Goal: Task Accomplishment & Management: Use online tool/utility

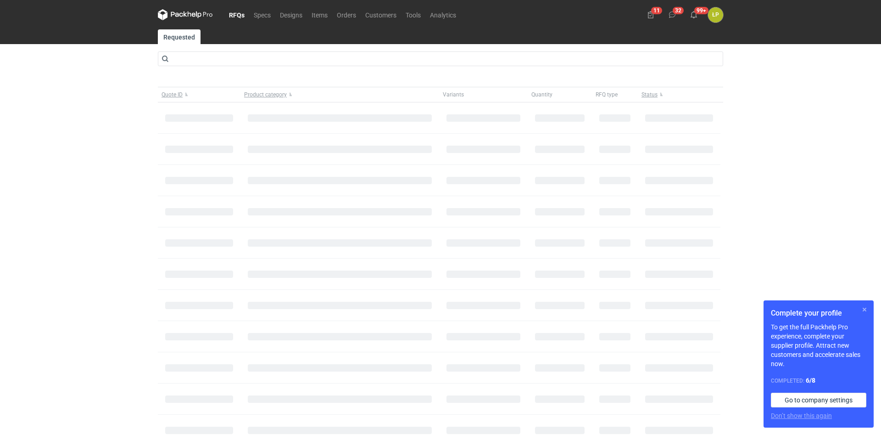
click at [864, 307] on button "button" at bounding box center [864, 309] width 11 height 11
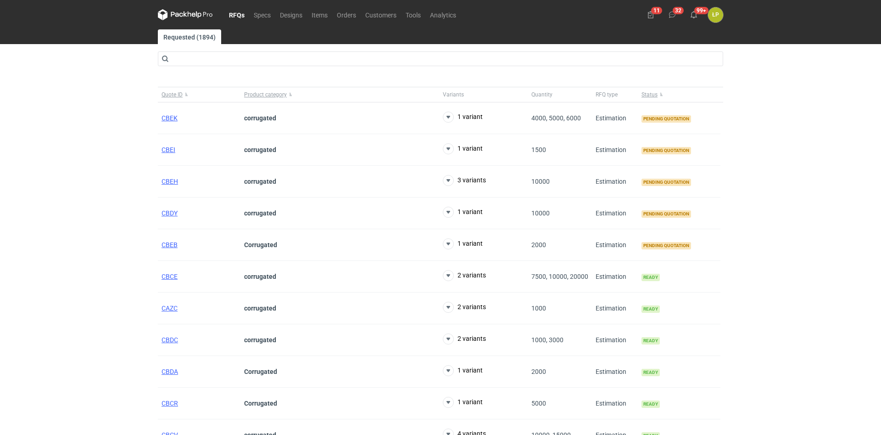
click at [349, 9] on nav "RFQs Specs Designs Items Orders Customers Tools Analytics" at bounding box center [309, 14] width 303 height 29
click at [349, 12] on link "Orders" at bounding box center [346, 14] width 28 height 11
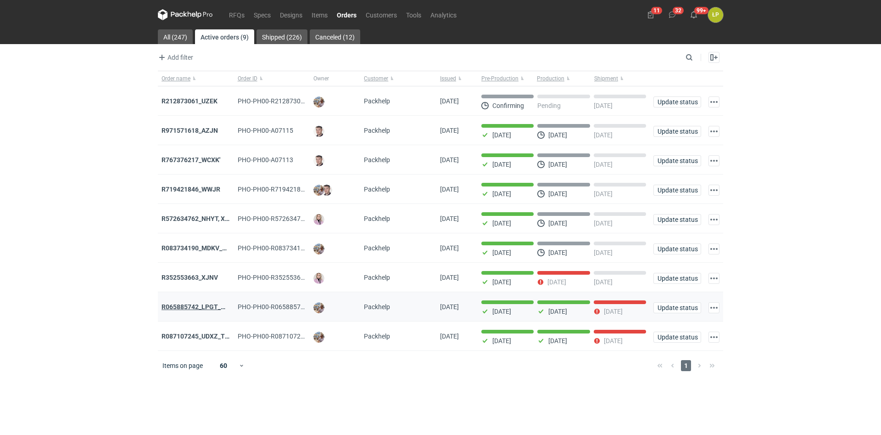
click at [208, 310] on strong "R065885742_LPGT_MVNK" at bounding box center [201, 306] width 78 height 7
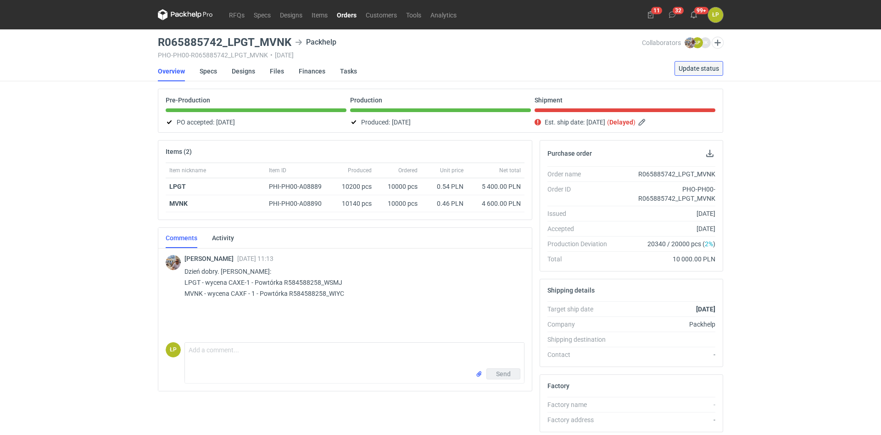
click at [693, 68] on span "Update status" at bounding box center [699, 68] width 40 height 6
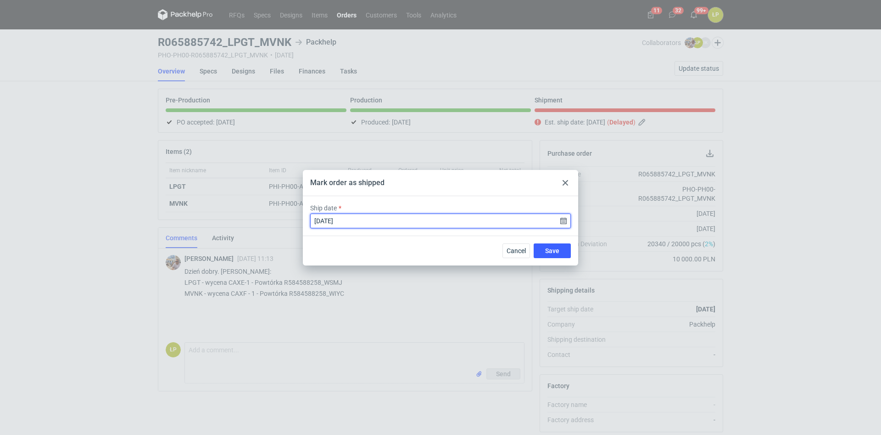
click at [564, 220] on input "2025-08-26" at bounding box center [440, 220] width 261 height 15
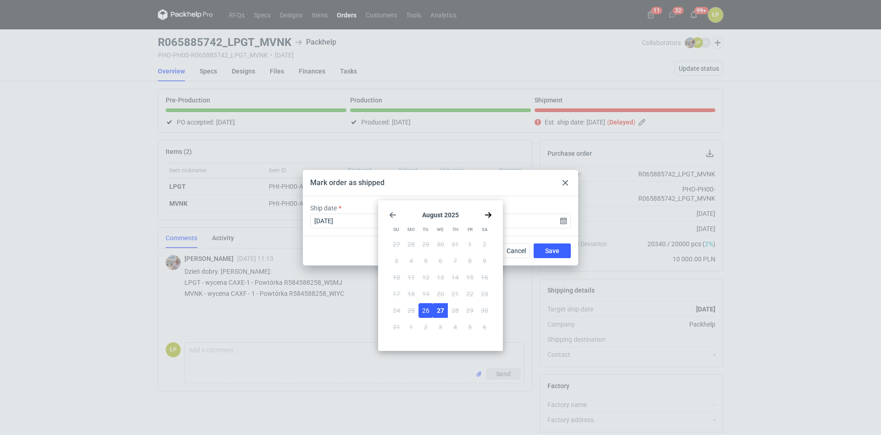
click at [441, 314] on span "27" at bounding box center [440, 310] width 7 height 9
type input "2025-08-27"
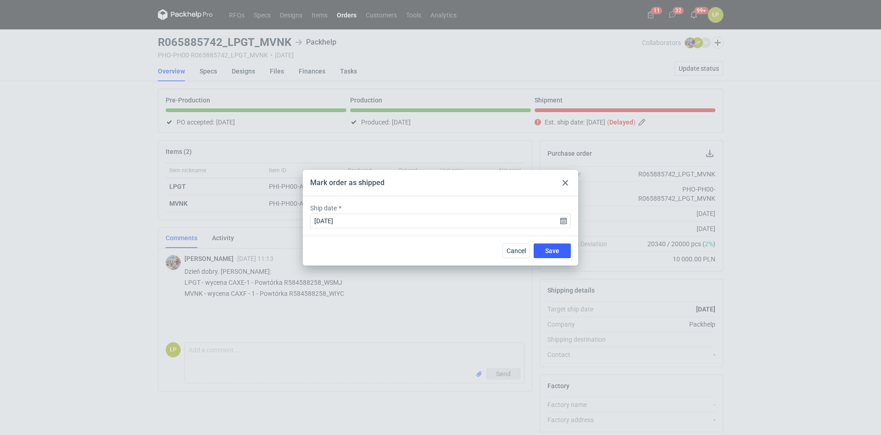
click at [548, 242] on div "Cancel Save" at bounding box center [440, 250] width 275 height 30
click at [548, 251] on span "Save" at bounding box center [552, 250] width 14 height 6
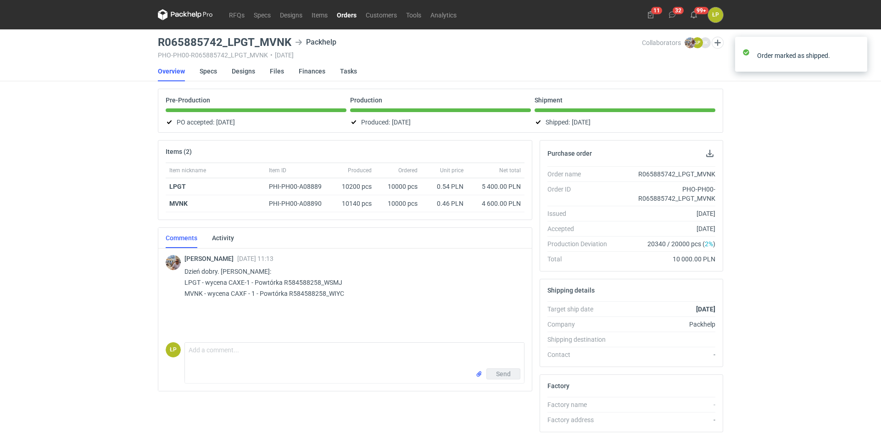
click at [347, 15] on link "Orders" at bounding box center [346, 14] width 29 height 11
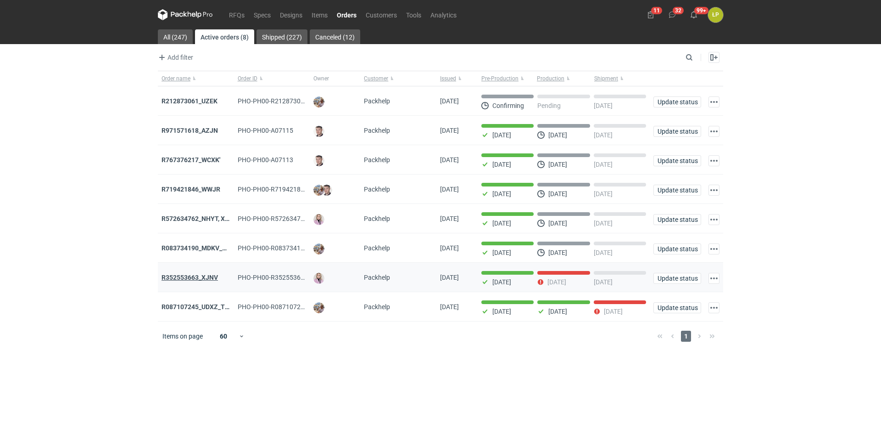
click at [211, 280] on strong "R352553663_XJNV" at bounding box center [190, 277] width 56 height 7
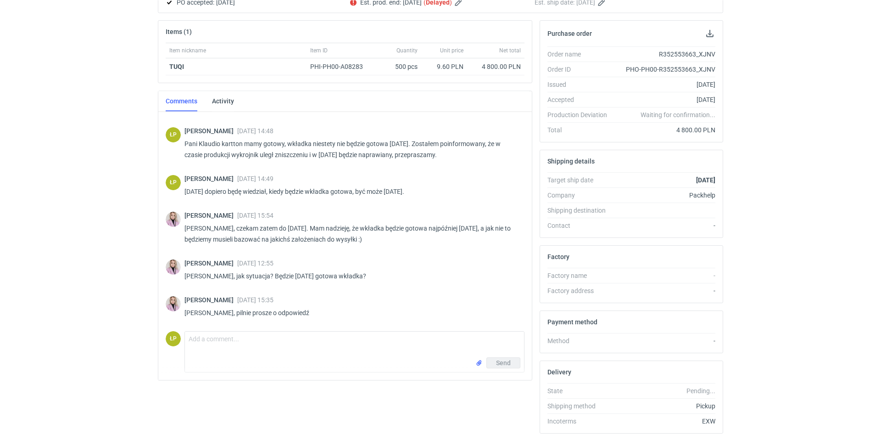
scroll to position [155, 0]
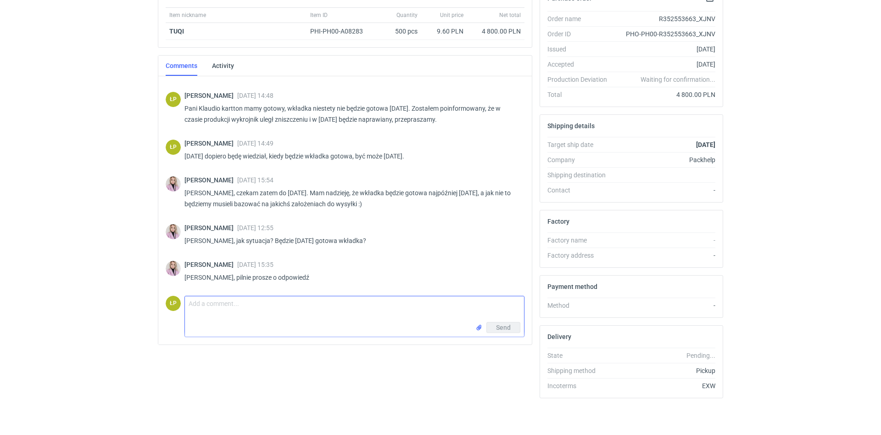
click at [262, 302] on textarea "Comment message" at bounding box center [354, 309] width 339 height 26
click at [358, 309] on textarea "Comment message" at bounding box center [354, 309] width 339 height 26
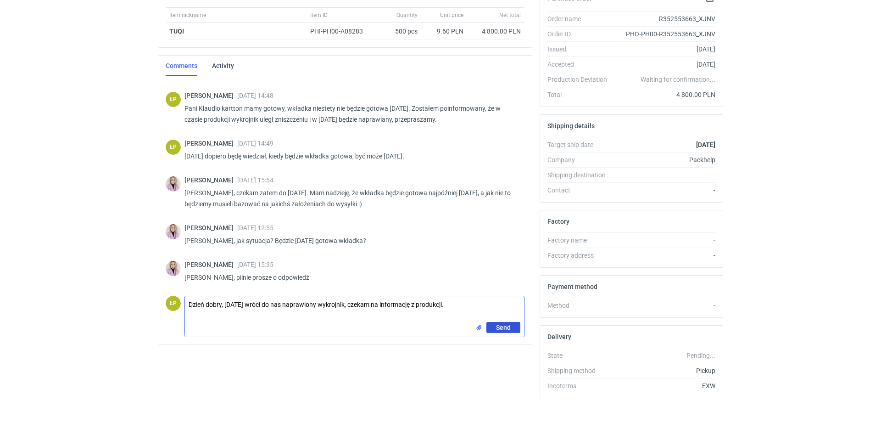
type textarea "Dzień dobry, dzisiaj wróci do nas naprawiony wykrojnik, czekam na informację z …"
click at [496, 329] on button "Send" at bounding box center [503, 327] width 34 height 11
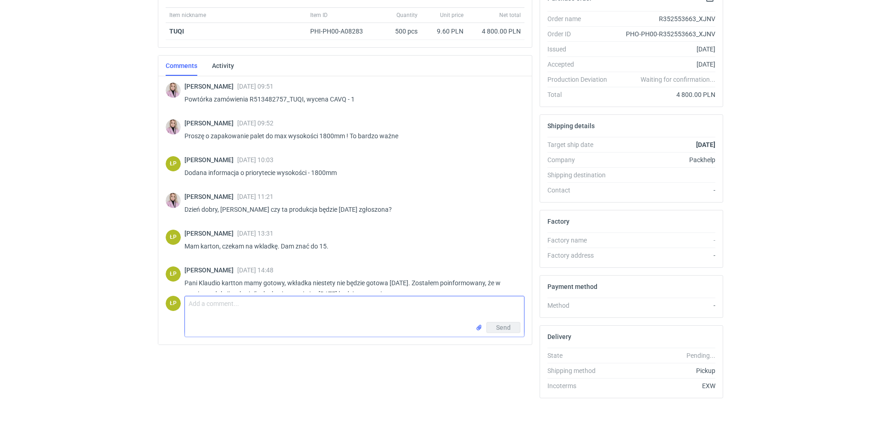
scroll to position [0, 0]
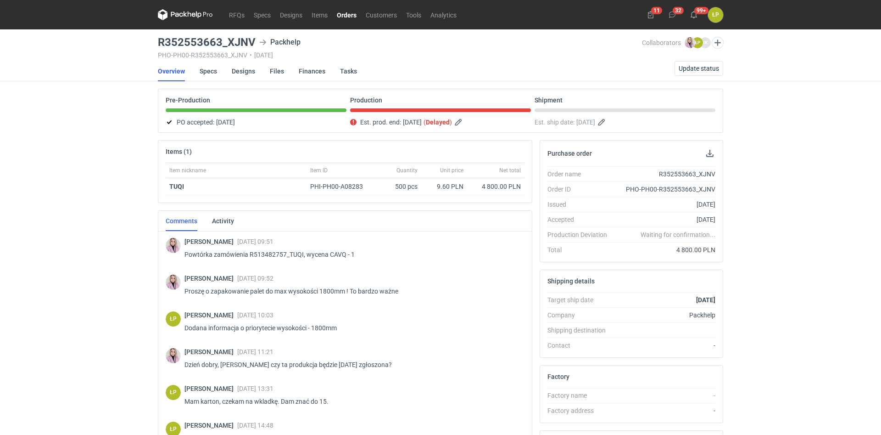
click at [197, 15] on icon at bounding box center [185, 14] width 55 height 11
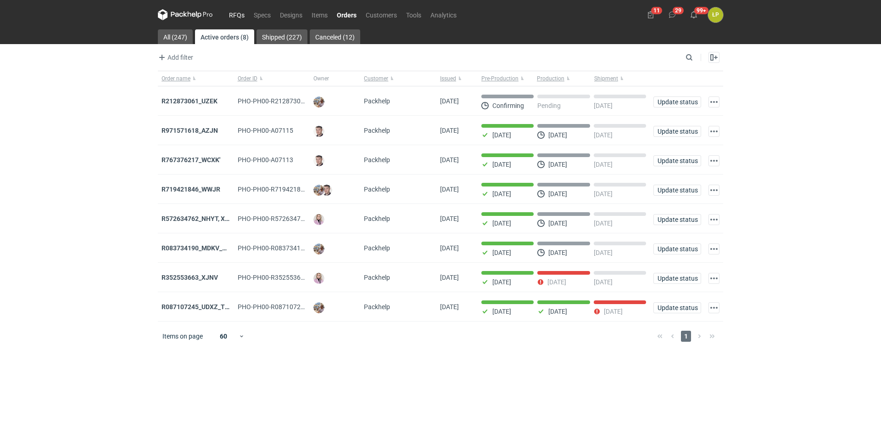
click at [240, 17] on link "RFQs" at bounding box center [236, 14] width 25 height 11
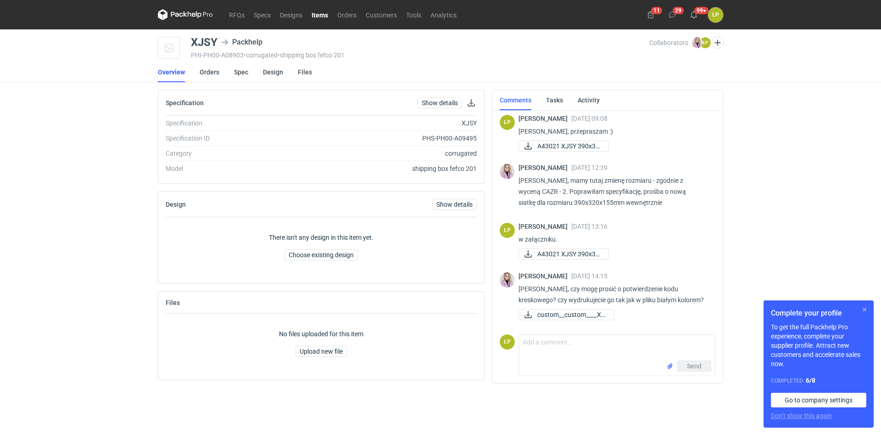
scroll to position [162, 0]
click at [860, 307] on button "button" at bounding box center [864, 309] width 11 height 11
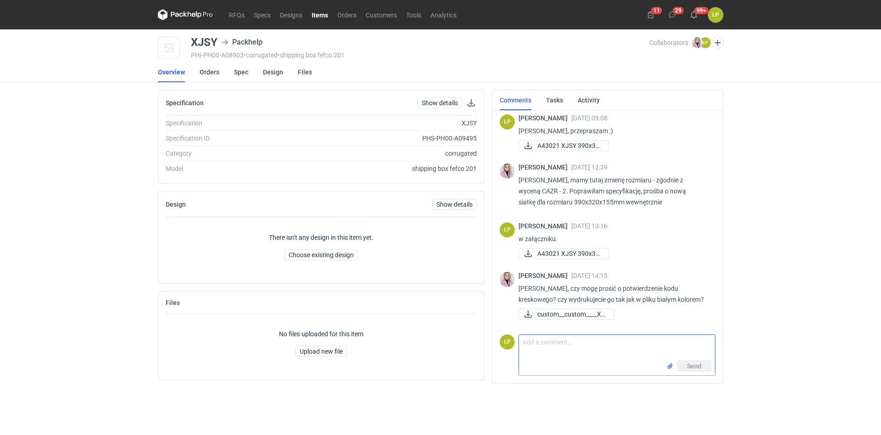
click at [635, 341] on textarea "Comment message" at bounding box center [617, 348] width 196 height 26
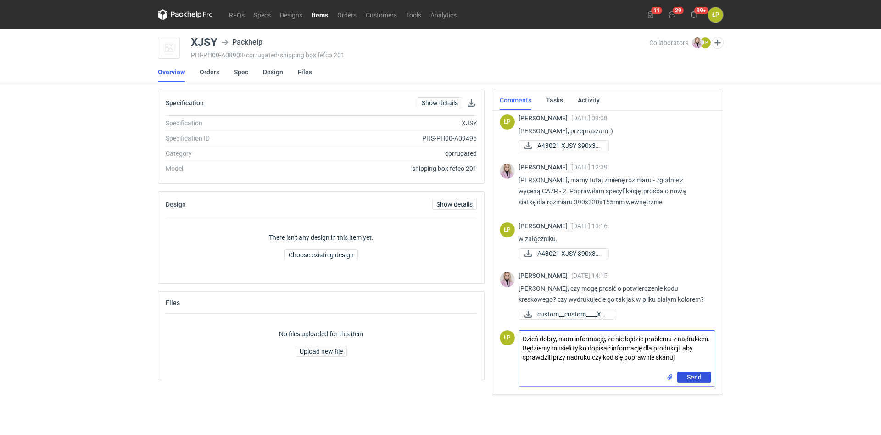
scroll to position [0, 0]
type textarea "Dzień dobry, mam informację, że nie będzie problemu z nadrukiem. Będziemy musie…"
click at [691, 376] on span "Send" at bounding box center [694, 377] width 15 height 6
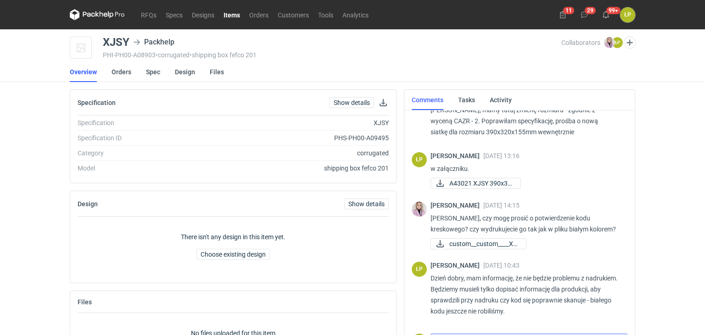
scroll to position [232, 0]
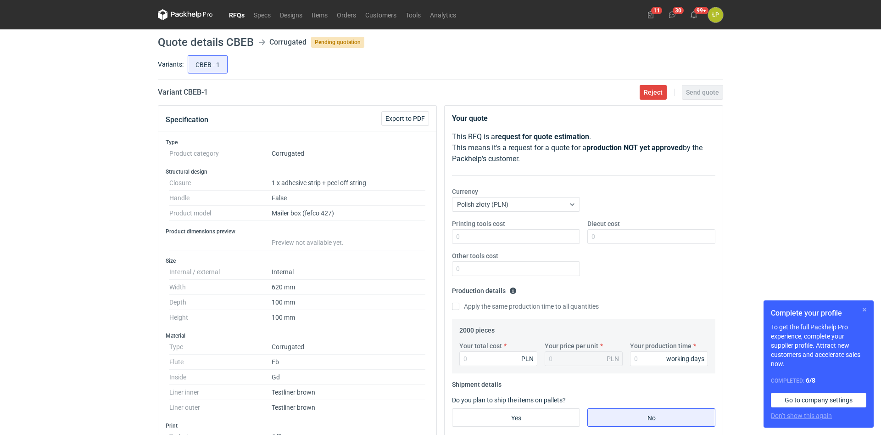
click at [863, 308] on button "button" at bounding box center [864, 309] width 11 height 11
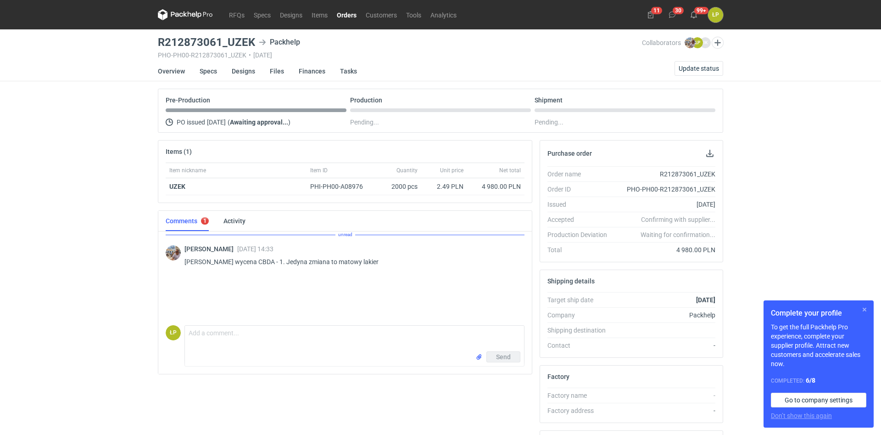
click at [862, 309] on button "button" at bounding box center [864, 309] width 11 height 11
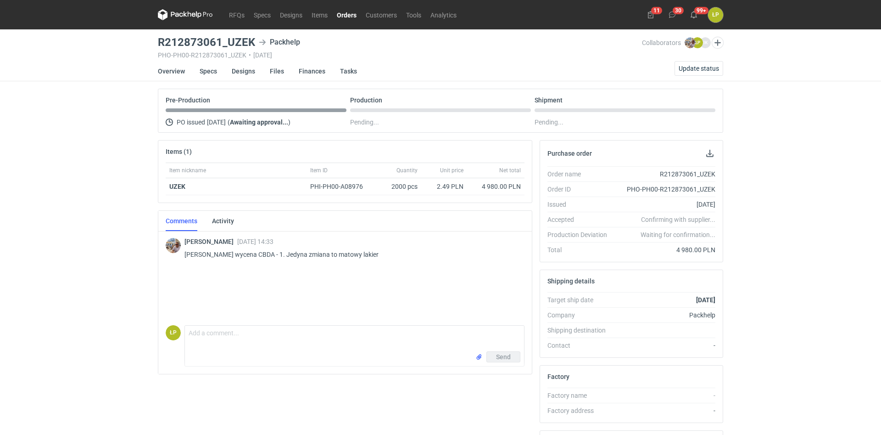
click at [251, 42] on h3 "R212873061_UZEK" at bounding box center [206, 42] width 97 height 11
drag, startPoint x: 254, startPoint y: 42, endPoint x: 159, endPoint y: 48, distance: 94.7
click at [159, 48] on h3 "R212873061_UZEK" at bounding box center [206, 42] width 97 height 11
copy h3 "R212873061_UZEK"
click at [711, 70] on span "Update status" at bounding box center [699, 68] width 40 height 6
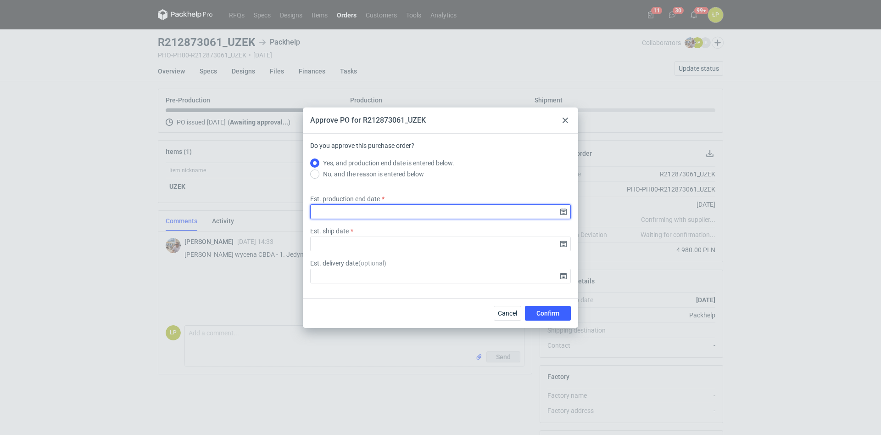
click at [564, 215] on input "Est. production end date" at bounding box center [440, 211] width 261 height 15
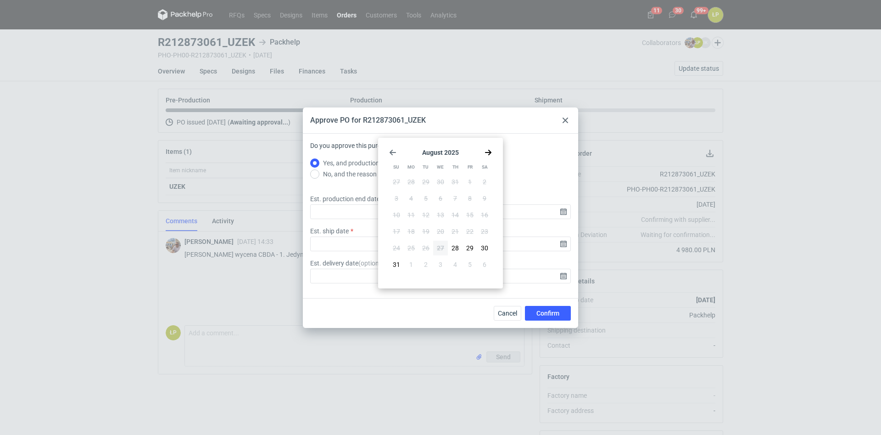
click at [489, 149] on icon "Go forward 1 month" at bounding box center [488, 152] width 7 height 7
click at [439, 212] on span "17" at bounding box center [440, 214] width 7 height 9
type input "2025-09-17"
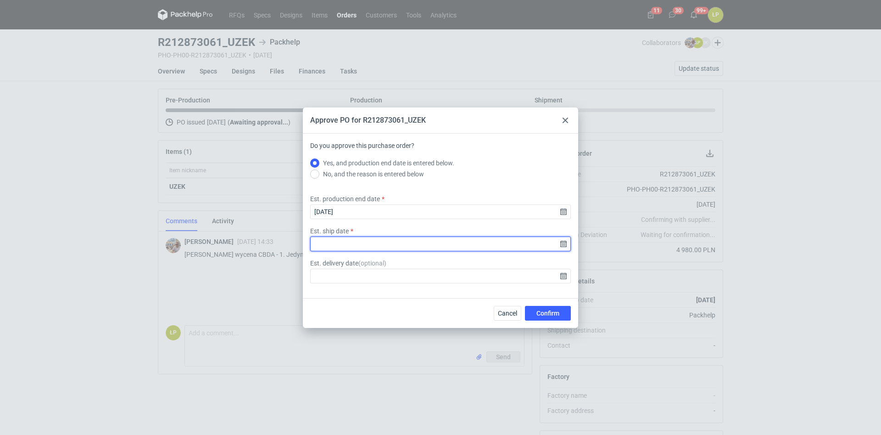
click at [561, 240] on input "Est. ship date" at bounding box center [440, 243] width 261 height 15
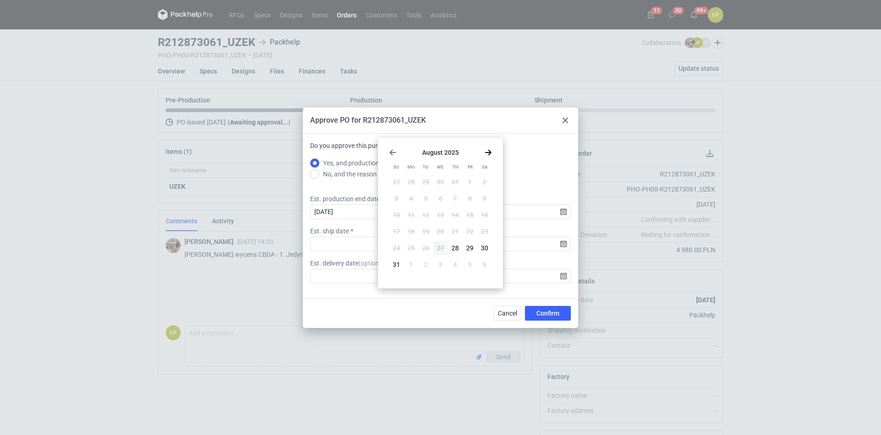
click at [487, 154] on icon "Go forward 1 month" at bounding box center [488, 152] width 7 height 7
click at [443, 213] on span "17" at bounding box center [440, 214] width 7 height 9
type input "2025-09-17"
click at [550, 312] on span "Confirm" at bounding box center [547, 313] width 23 height 6
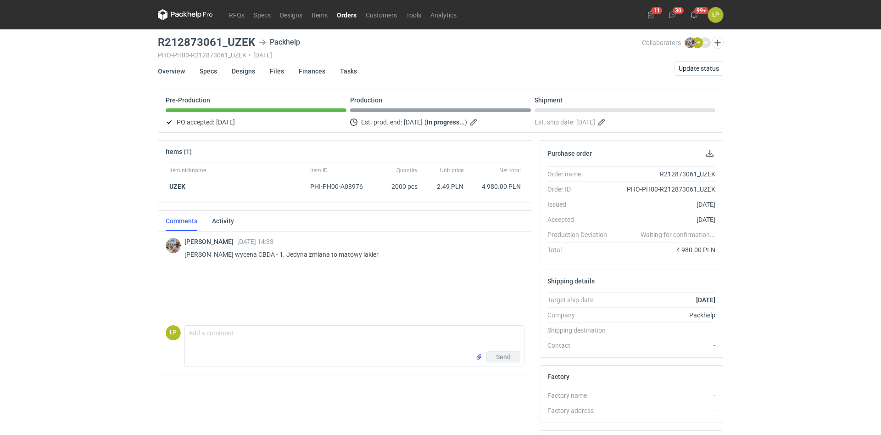
click at [348, 14] on link "Orders" at bounding box center [346, 14] width 29 height 11
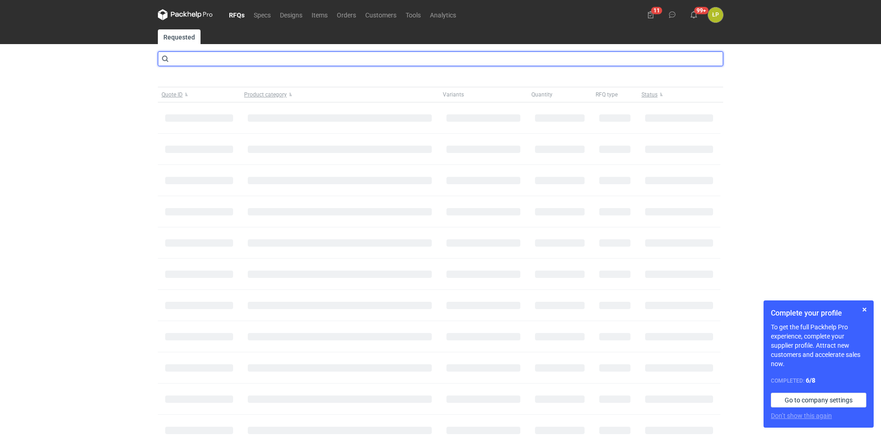
click at [338, 60] on input "text" at bounding box center [440, 58] width 565 height 15
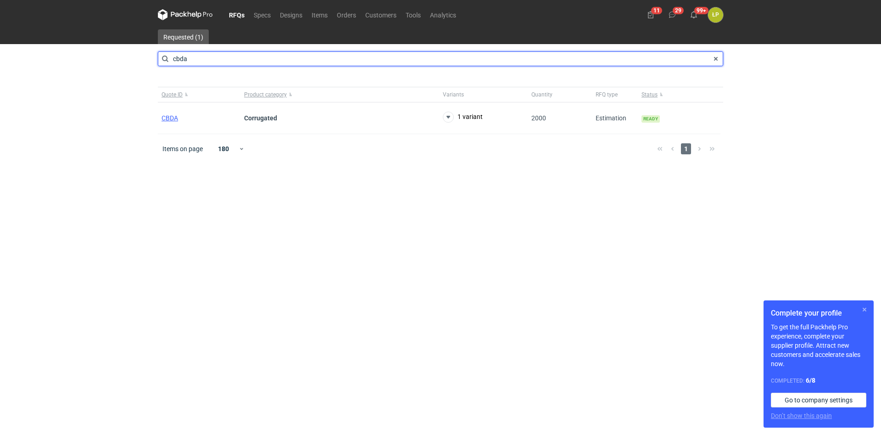
type input "cbda"
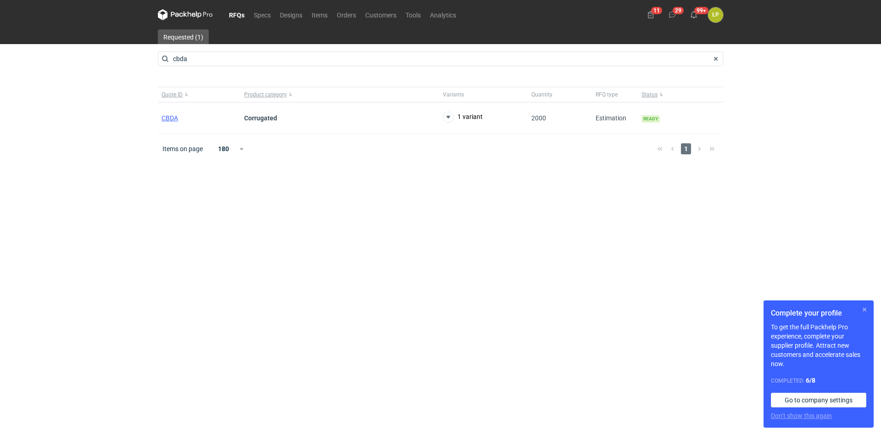
click at [863, 307] on button "button" at bounding box center [864, 309] width 11 height 11
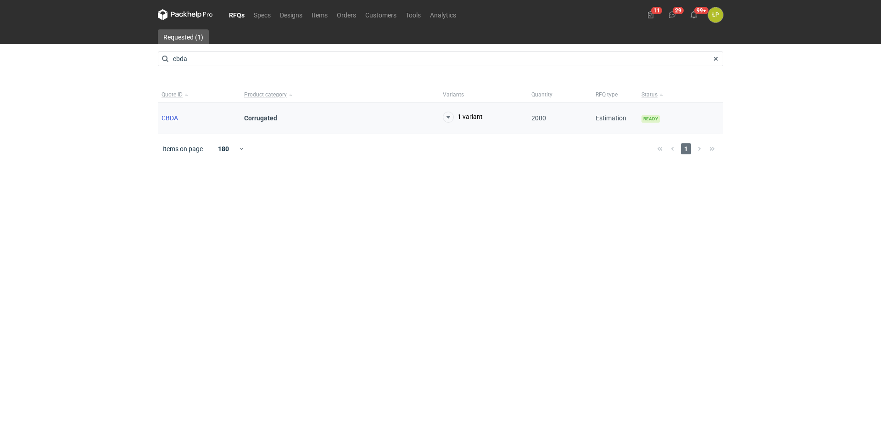
click at [169, 118] on span "CBDA" at bounding box center [170, 117] width 17 height 7
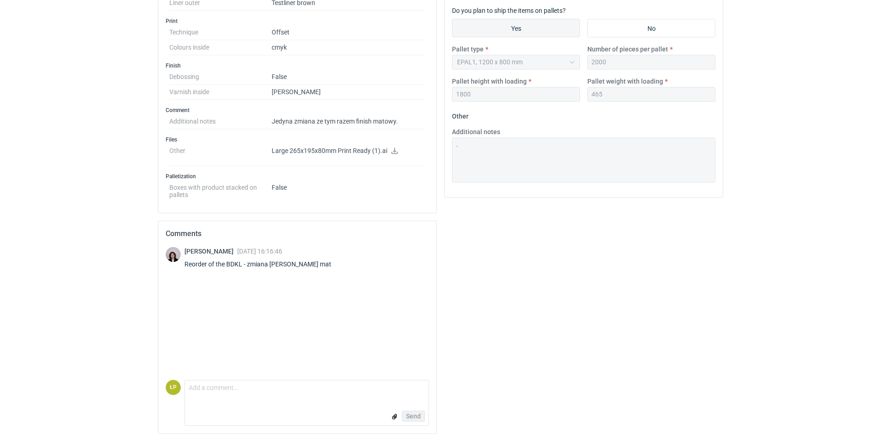
scroll to position [390, 0]
click at [235, 261] on div "Reorder of the BDKL - zmiana na lakier mat" at bounding box center [263, 262] width 158 height 9
click at [235, 262] on div "Reorder of the BDKL - zmiana na lakier mat" at bounding box center [263, 262] width 158 height 9
copy div "BDKL"
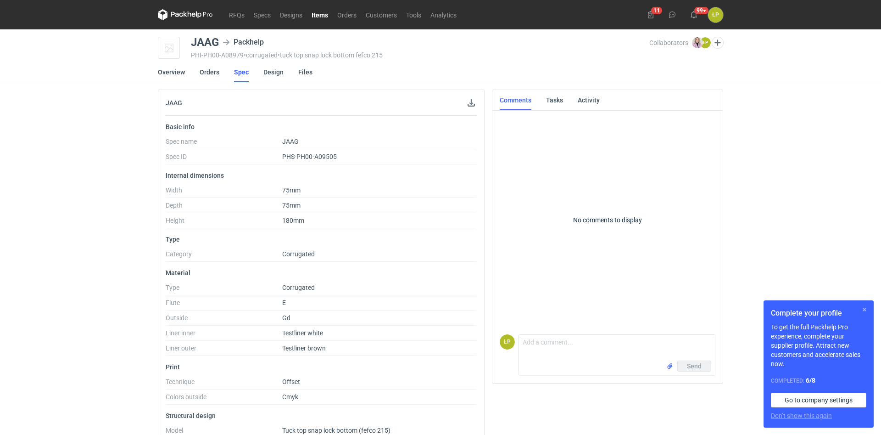
click at [866, 307] on button "button" at bounding box center [864, 309] width 11 height 11
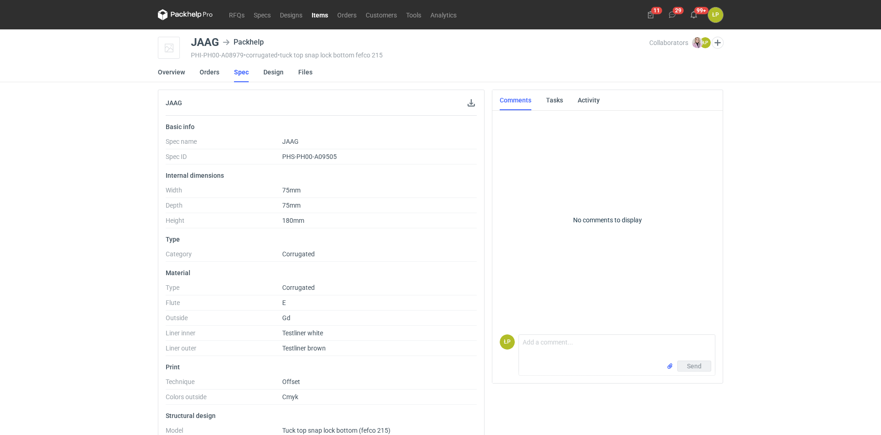
click at [320, 17] on link "Items" at bounding box center [320, 14] width 26 height 11
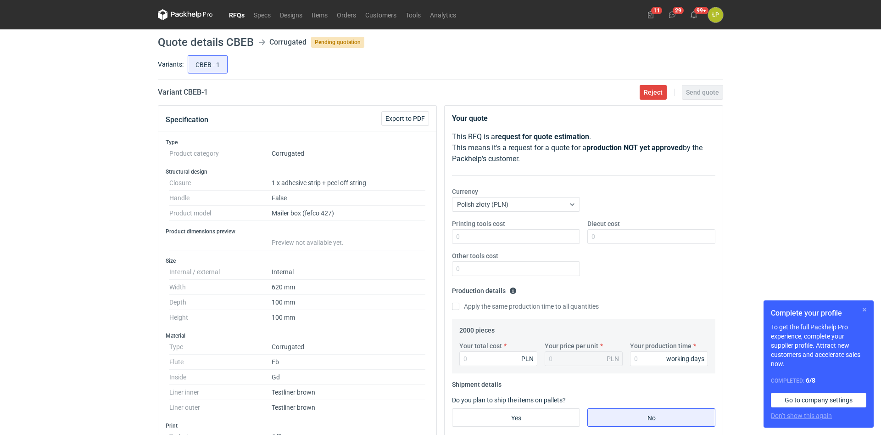
click at [865, 308] on button "button" at bounding box center [864, 309] width 11 height 11
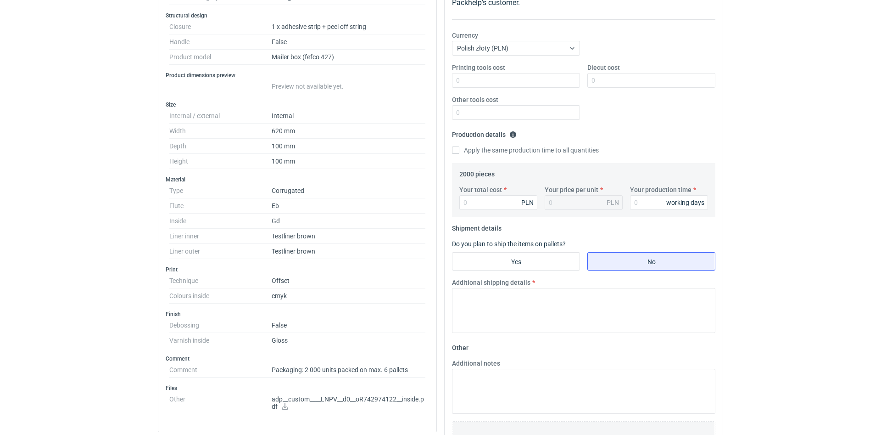
scroll to position [234, 0]
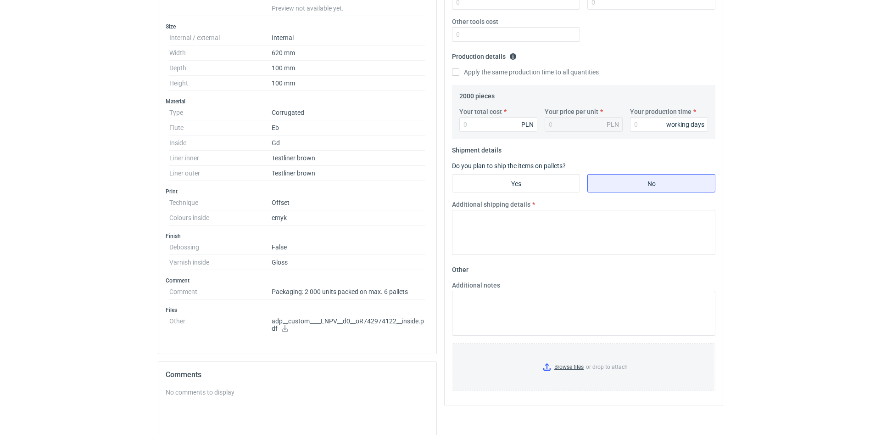
click at [285, 329] on icon at bounding box center [285, 328] width 6 height 6
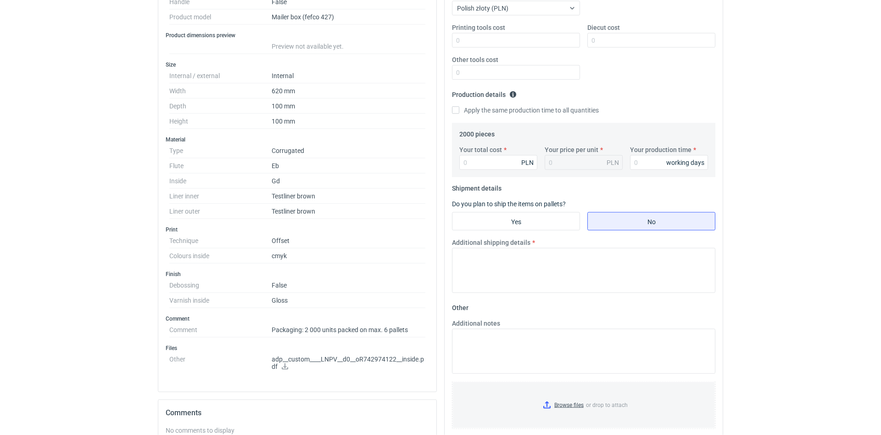
scroll to position [147, 0]
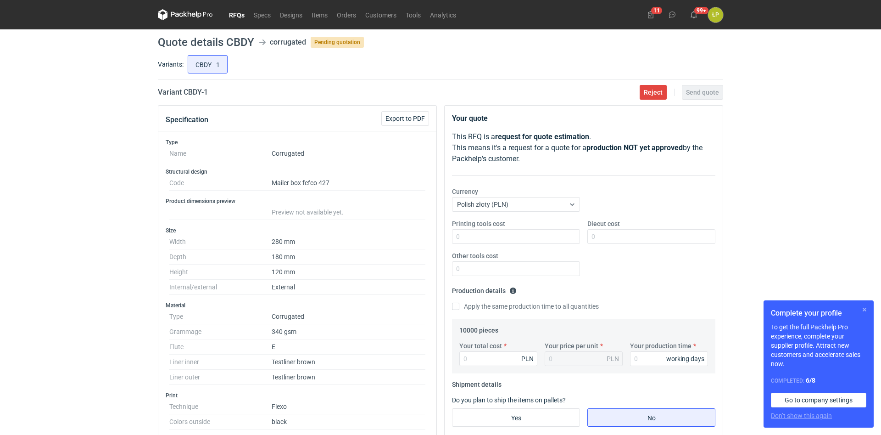
click at [866, 310] on button "button" at bounding box center [864, 309] width 11 height 11
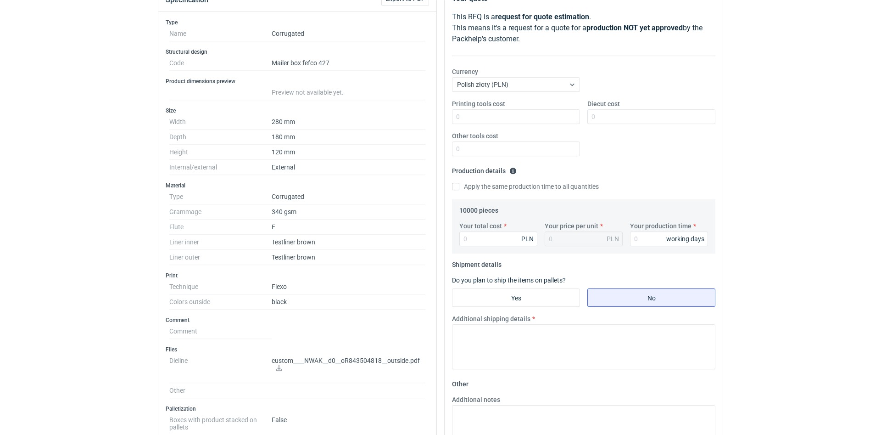
scroll to position [156, 0]
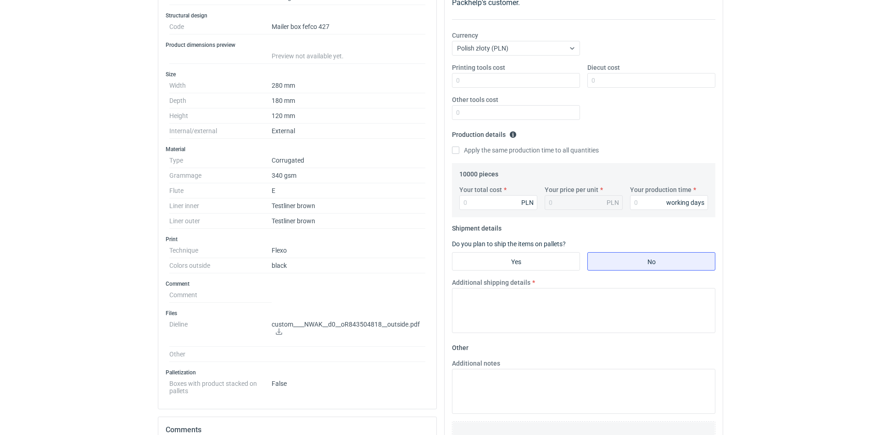
click at [278, 333] on icon at bounding box center [278, 331] width 7 height 6
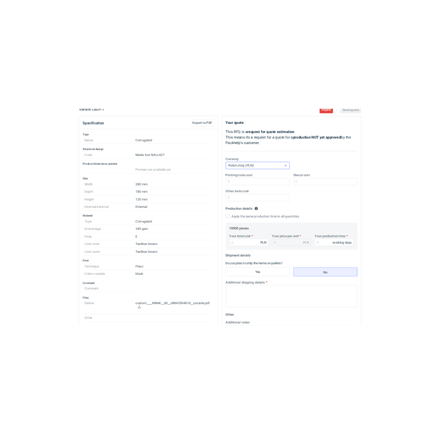
scroll to position [0, 0]
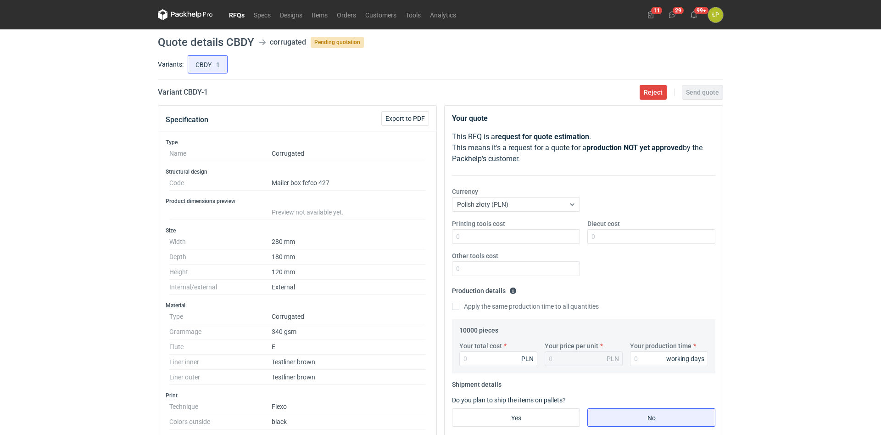
click at [805, 187] on div "RFQs Specs Designs Items Orders Customers Tools Analytics 11 29 99+ ŁP Łukasz P…" at bounding box center [440, 217] width 881 height 435
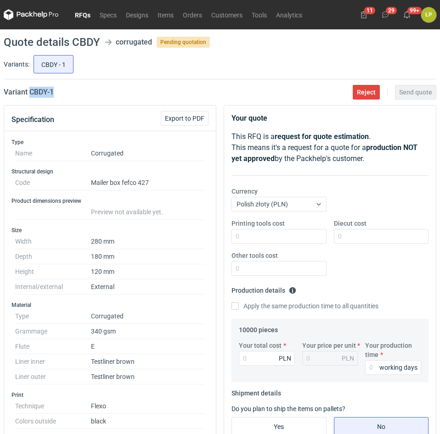
drag, startPoint x: 82, startPoint y: 99, endPoint x: 29, endPoint y: 97, distance: 52.8
click at [29, 97] on main "Quote details CBDY corrugated Pending quotation Variants: CBDY - 1 Variant CBDY…" at bounding box center [220, 410] width 440 height 763
copy h2 "CBDY - 1"
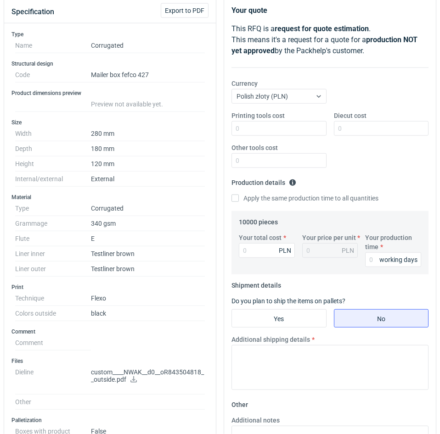
scroll to position [78, 0]
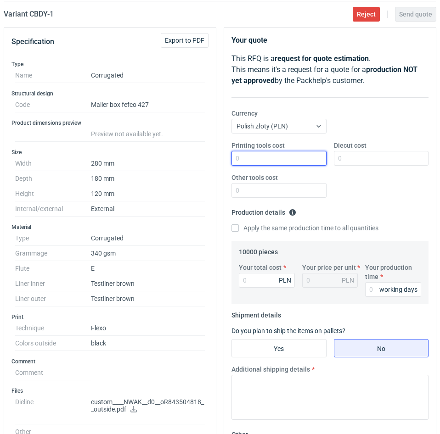
click at [292, 160] on input "Printing tools cost" at bounding box center [278, 158] width 95 height 15
click at [242, 158] on input "Printing tools cost" at bounding box center [278, 158] width 95 height 15
type input "1800"
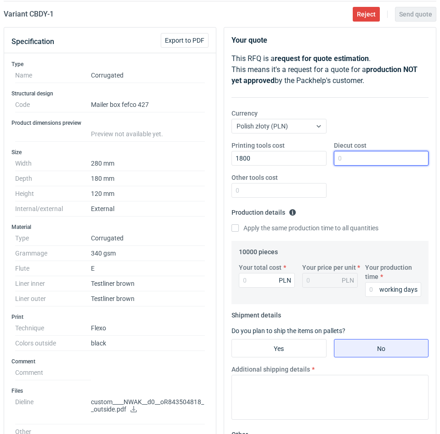
click at [358, 161] on input "Diecut cost" at bounding box center [381, 158] width 95 height 15
click at [360, 161] on input "Diecut cost" at bounding box center [381, 158] width 95 height 15
type input "2200"
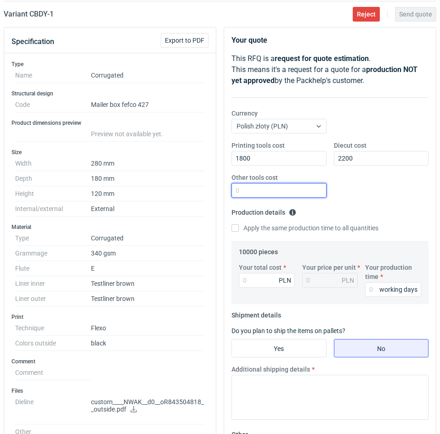
click at [271, 184] on input "Other tools cost" at bounding box center [278, 190] width 95 height 15
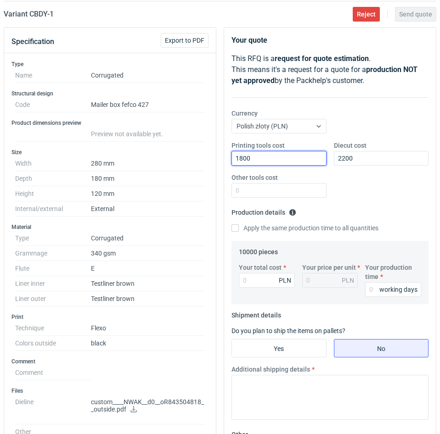
drag, startPoint x: 263, startPoint y: 159, endPoint x: 218, endPoint y: 158, distance: 44.5
click at [231, 158] on input "1800" at bounding box center [278, 158] width 95 height 15
type input "2000"
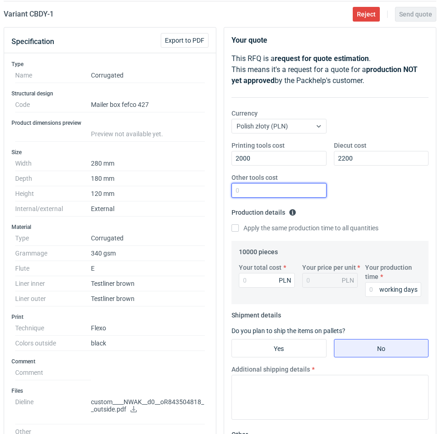
click at [264, 188] on input "Other tools cost" at bounding box center [278, 190] width 95 height 15
type input "0"
click at [373, 288] on input "Your production time" at bounding box center [393, 289] width 56 height 15
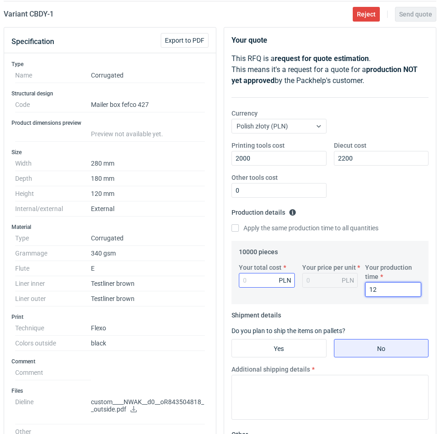
type input "12"
click at [268, 286] on input "Your total cost" at bounding box center [267, 280] width 56 height 15
type input "8687"
type input "0.87"
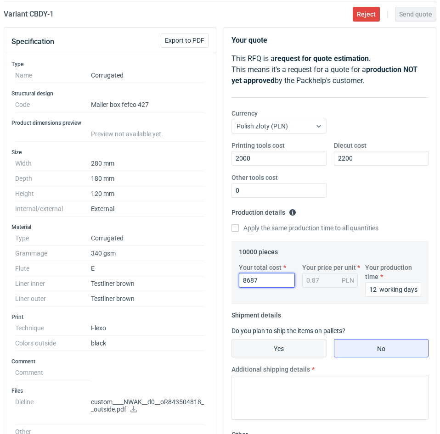
type input "8687"
click at [289, 344] on input "Yes" at bounding box center [279, 348] width 94 height 17
radio input "true"
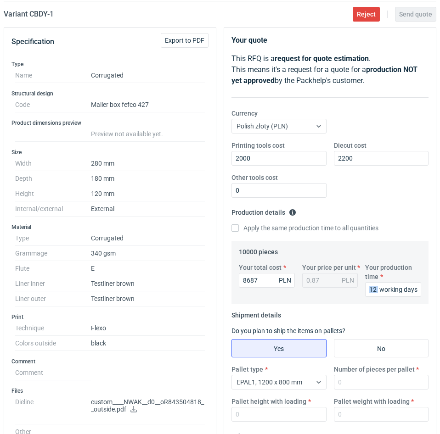
drag, startPoint x: 380, startPoint y: 287, endPoint x: 363, endPoint y: 287, distance: 16.5
click at [363, 287] on div "Your production time 12 working days" at bounding box center [392, 280] width 63 height 34
drag, startPoint x: 376, startPoint y: 292, endPoint x: 358, endPoint y: 292, distance: 18.8
click at [365, 292] on input "12" at bounding box center [393, 289] width 56 height 15
type input "15"
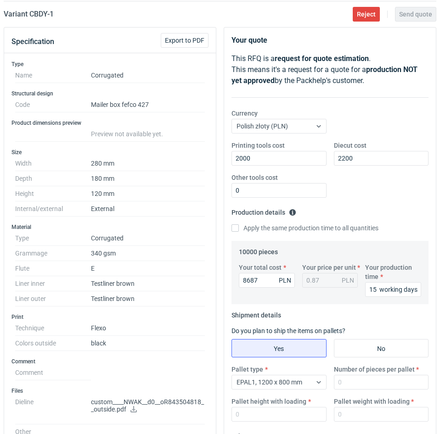
click at [363, 315] on fieldset "Shipment details Do you plan to ship the items on pallets? Yes No Pallet type E…" at bounding box center [329, 368] width 197 height 121
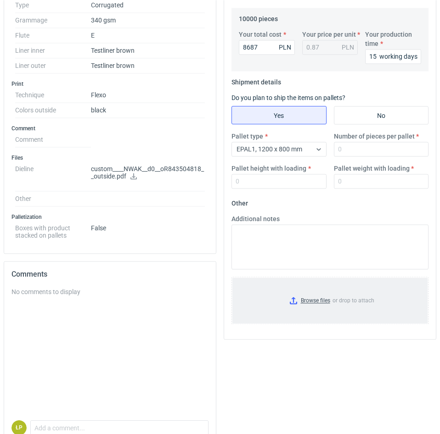
scroll to position [312, 0]
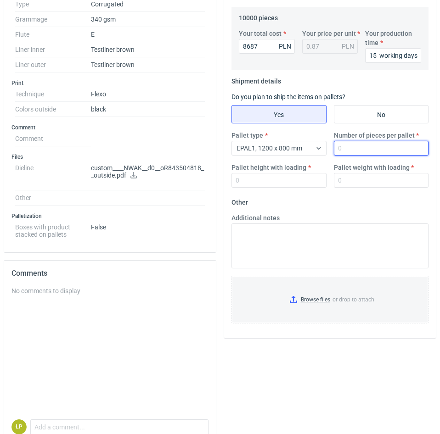
click at [352, 151] on input "Number of pieces per pallet" at bounding box center [381, 148] width 95 height 15
type input "1200"
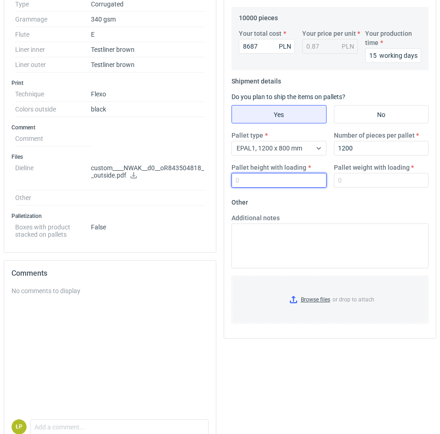
click at [305, 185] on input "Pallet height with loading" at bounding box center [278, 180] width 95 height 15
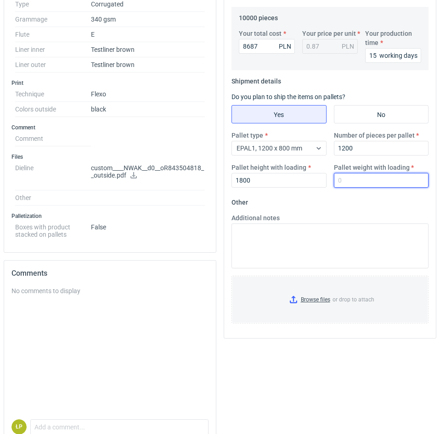
click at [357, 184] on input "Pallet weight with loading" at bounding box center [381, 180] width 95 height 15
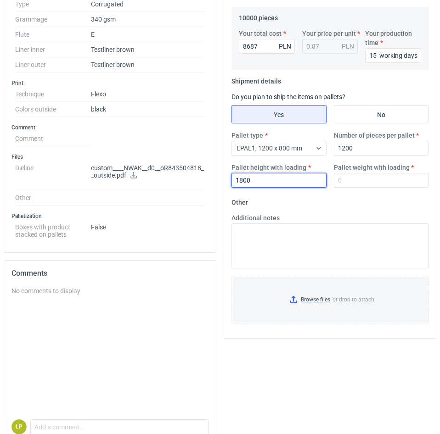
drag, startPoint x: 286, startPoint y: 185, endPoint x: 221, endPoint y: 186, distance: 65.2
click at [231, 186] on input "1800" at bounding box center [278, 180] width 95 height 15
type input "1900"
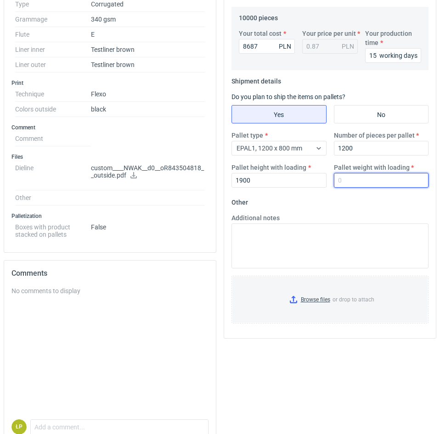
click at [352, 184] on input "Pallet weight with loading" at bounding box center [381, 180] width 95 height 15
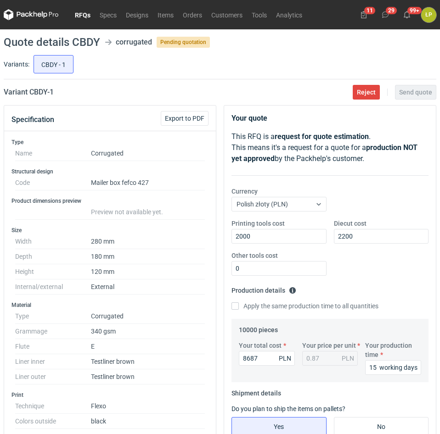
scroll to position [234, 0]
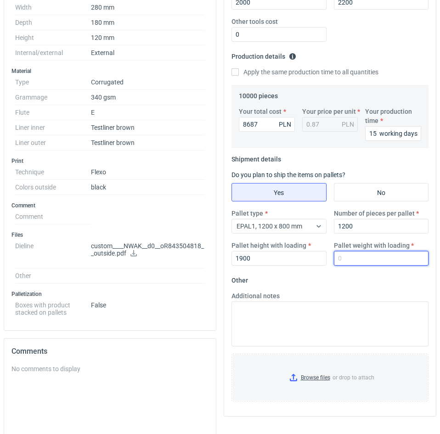
click at [361, 254] on input "Pallet weight with loading" at bounding box center [381, 258] width 95 height 15
type input "280"
click at [363, 278] on form "Other Additional notes Browse files or drop to attach" at bounding box center [329, 341] width 197 height 136
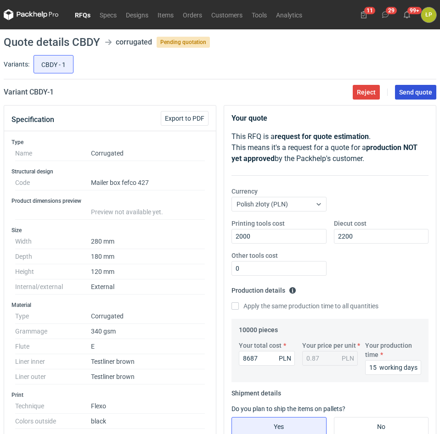
click at [402, 92] on span "Send quote" at bounding box center [415, 92] width 33 height 6
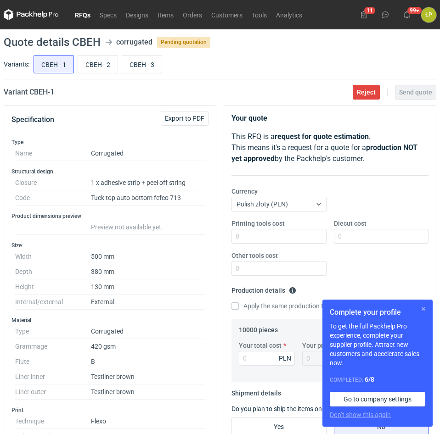
click at [423, 309] on button "button" at bounding box center [423, 308] width 11 height 11
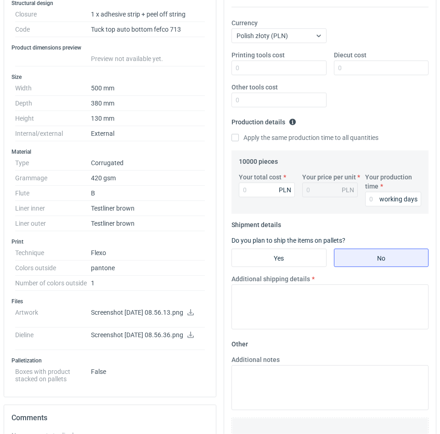
scroll to position [234, 0]
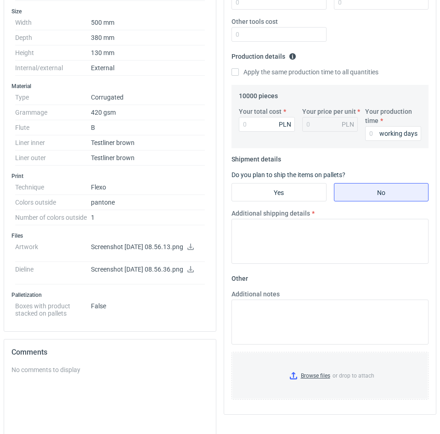
click at [187, 250] on icon at bounding box center [190, 247] width 7 height 6
click at [187, 273] on icon at bounding box center [190, 269] width 7 height 6
click at [187, 273] on icon at bounding box center [190, 269] width 6 height 6
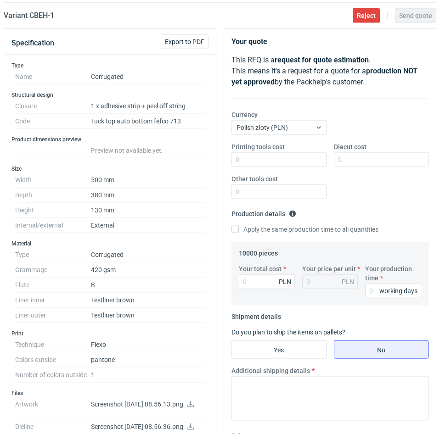
scroll to position [0, 0]
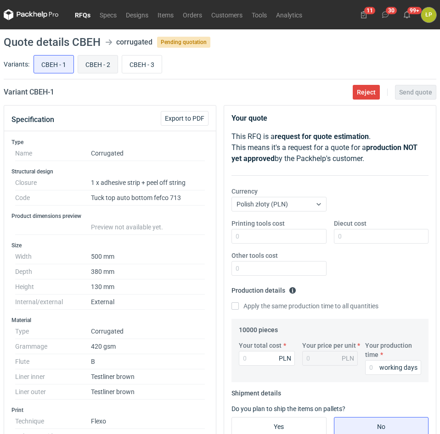
click at [101, 65] on input "CBEH - 2" at bounding box center [97, 64] width 39 height 17
radio input "true"
click at [135, 68] on input "CBEH - 3" at bounding box center [141, 64] width 39 height 17
radio input "true"
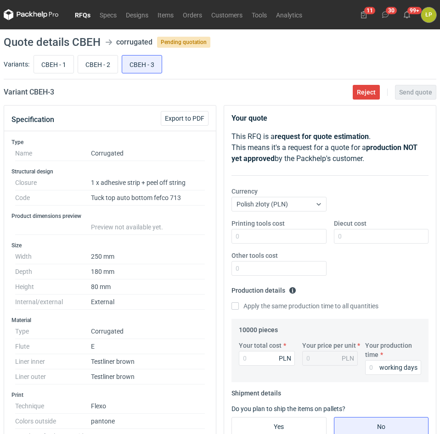
click at [104, 73] on div "CBEH - 1 CBEH - 2 CBEH - 3" at bounding box center [234, 64] width 404 height 22
click at [102, 67] on input "CBEH - 2" at bounding box center [97, 64] width 39 height 17
radio input "true"
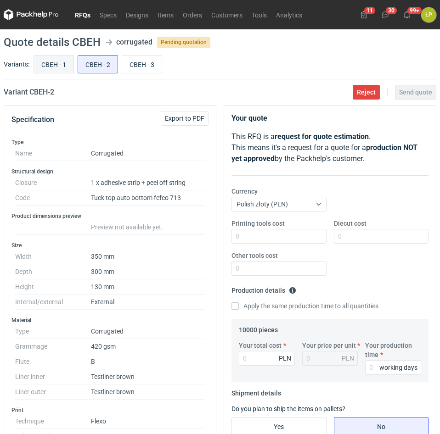
click at [61, 66] on input "CBEH - 1" at bounding box center [53, 64] width 39 height 17
radio input "true"
drag, startPoint x: 84, startPoint y: 96, endPoint x: 30, endPoint y: 98, distance: 54.7
click at [30, 98] on main "Quote details CBEH corrugated Pending quotation Variants: CBEH - 1 CBEH - 2 CBE…" at bounding box center [220, 411] width 440 height 764
copy h2 "CBEH - 1"
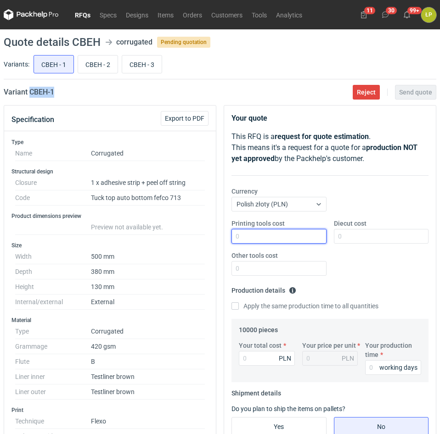
click at [280, 238] on input "Printing tools cost" at bounding box center [278, 236] width 95 height 15
type input "1200"
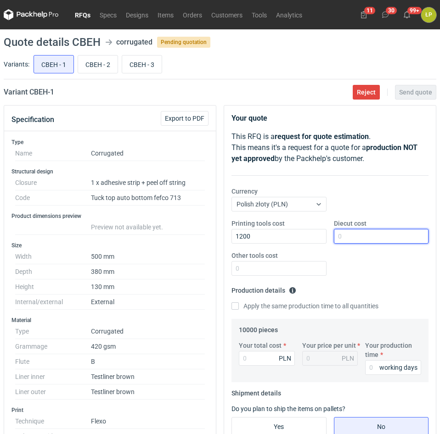
click at [348, 239] on input "Diecut cost" at bounding box center [381, 236] width 95 height 15
type input "2200"
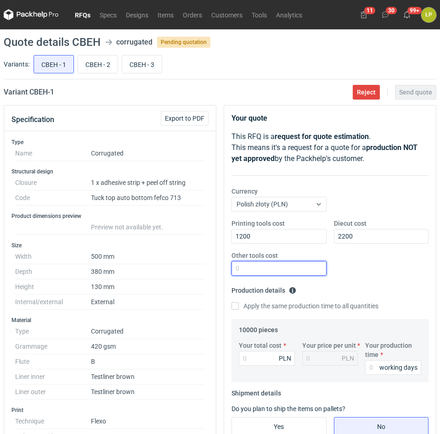
click at [309, 266] on input "Other tools cost" at bounding box center [278, 268] width 95 height 15
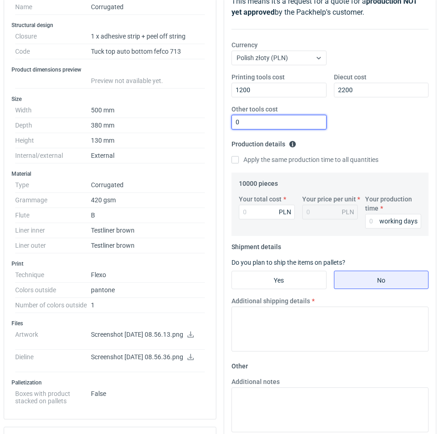
scroll to position [156, 0]
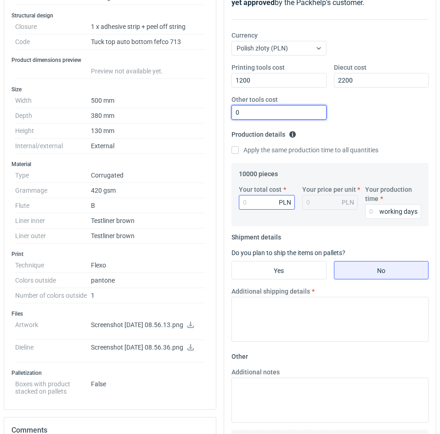
type input "0"
click at [263, 199] on input "Your total cost" at bounding box center [267, 202] width 56 height 15
type input "27000"
type input "2.7"
type input "27000"
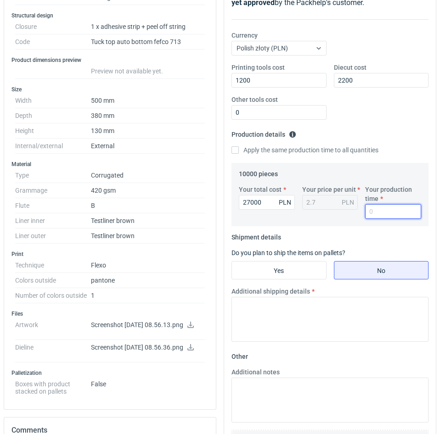
click at [373, 213] on input "Your production time" at bounding box center [393, 211] width 56 height 15
type input "15"
click at [303, 263] on input "Yes" at bounding box center [279, 270] width 94 height 17
radio input "true"
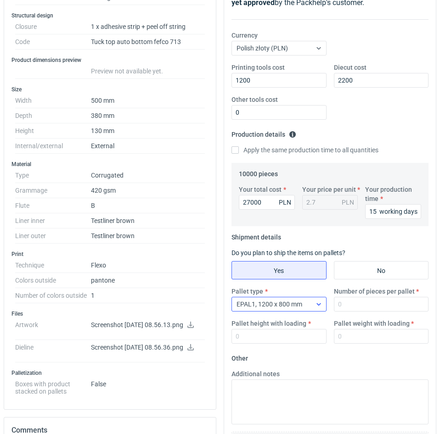
click at [316, 304] on icon at bounding box center [318, 304] width 7 height 7
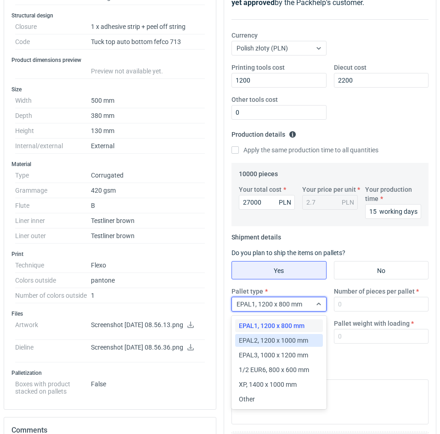
click at [299, 340] on span "EPAL2, 1200 x 1000 mm" at bounding box center [273, 340] width 69 height 9
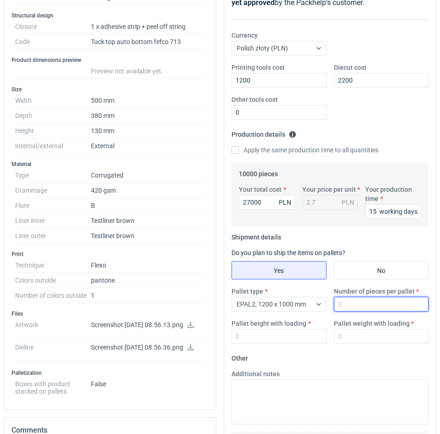
click at [354, 307] on input "Number of pieces per pallet" at bounding box center [381, 304] width 95 height 15
type input "340"
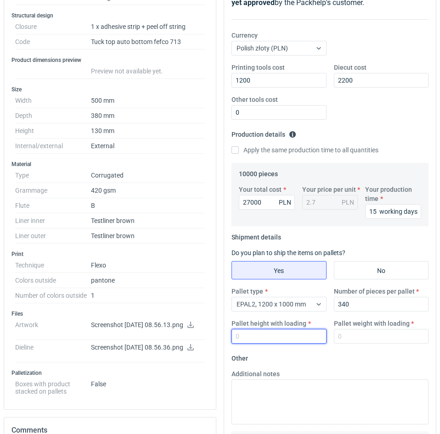
click at [311, 339] on input "Pallet height with loading" at bounding box center [278, 336] width 95 height 15
type input "1800"
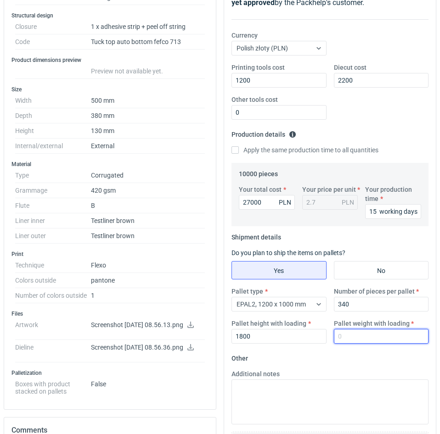
click at [357, 338] on input "Pallet weight with loading" at bounding box center [381, 336] width 95 height 15
click at [378, 330] on input "Pallet weight with loading" at bounding box center [381, 336] width 95 height 15
type input "230"
click at [375, 353] on form "Other Additional notes Browse files or drop to attach" at bounding box center [329, 419] width 197 height 136
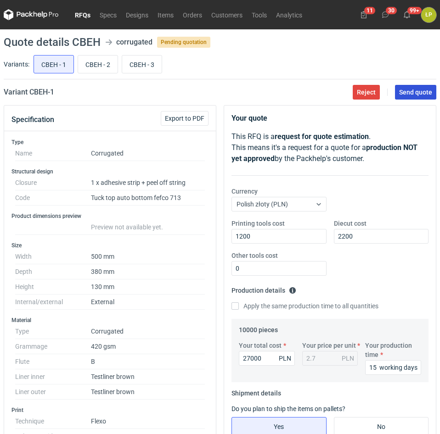
click at [408, 97] on button "Send quote" at bounding box center [415, 92] width 41 height 15
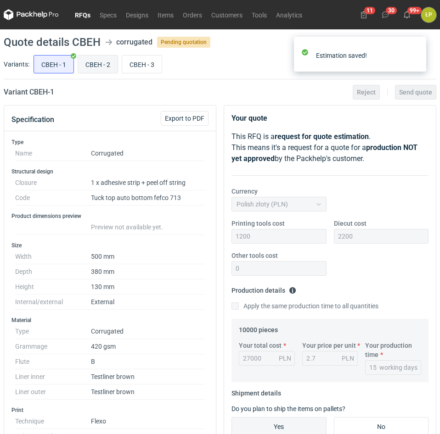
click at [96, 69] on input "CBEH - 2" at bounding box center [97, 64] width 39 height 17
radio input "true"
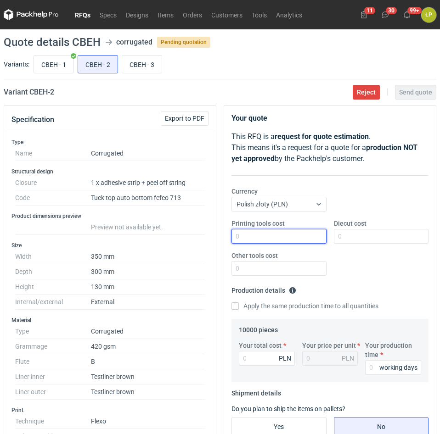
click at [284, 240] on input "Printing tools cost" at bounding box center [278, 236] width 95 height 15
click at [313, 236] on input "Printing tools cost" at bounding box center [278, 236] width 95 height 15
type input "800"
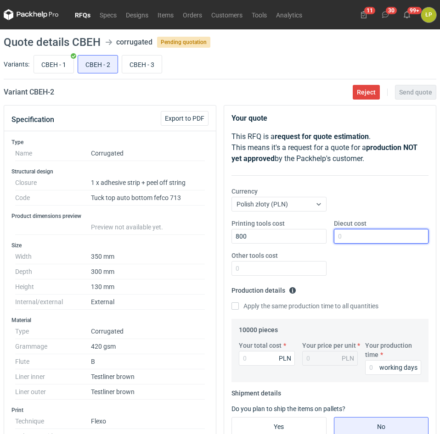
click at [370, 236] on input "Diecut cost" at bounding box center [381, 236] width 95 height 15
type input "1800"
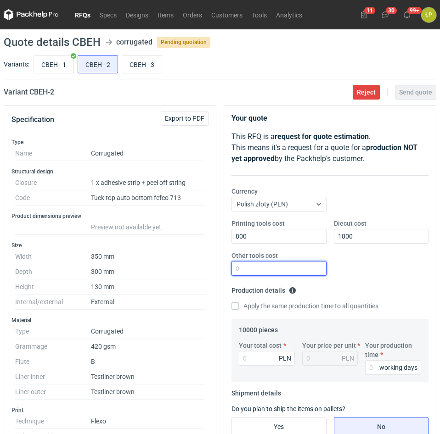
click at [308, 268] on input "Other tools cost" at bounding box center [278, 268] width 95 height 15
type input "0"
drag, startPoint x: 368, startPoint y: 358, endPoint x: 373, endPoint y: 363, distance: 6.8
click at [371, 362] on div "Your production time working days" at bounding box center [392, 358] width 63 height 34
click at [375, 366] on input "Your production time" at bounding box center [393, 367] width 56 height 15
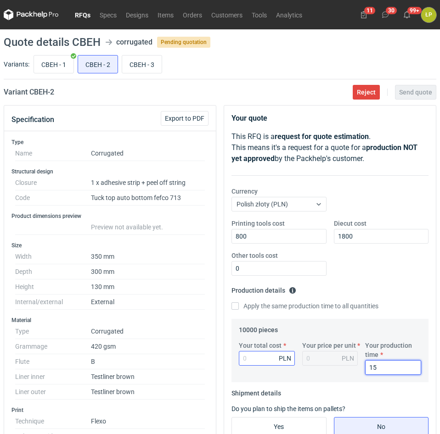
type input "15"
click at [272, 358] on input "Your total cost" at bounding box center [267, 358] width 56 height 15
type input "18100"
type input "1.81"
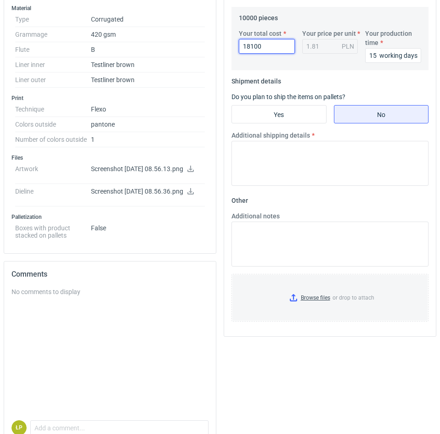
type input "18100"
click at [296, 123] on fieldset "Shipment details Do you plan to ship the items on pallets? Yes No Additional sh…" at bounding box center [329, 133] width 197 height 119
click at [296, 117] on input "Yes" at bounding box center [279, 114] width 94 height 17
radio input "true"
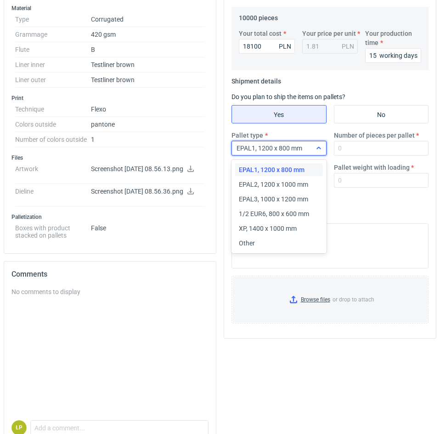
drag, startPoint x: 298, startPoint y: 149, endPoint x: 307, endPoint y: 151, distance: 9.5
click at [298, 148] on span "EPAL1, 1200 x 800 mm" at bounding box center [269, 148] width 66 height 7
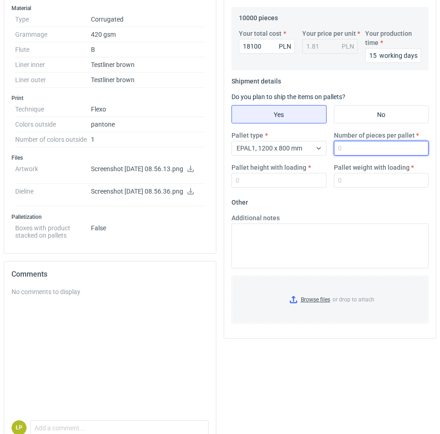
click at [352, 148] on input "Number of pieces per pallet" at bounding box center [381, 148] width 95 height 15
type input "340"
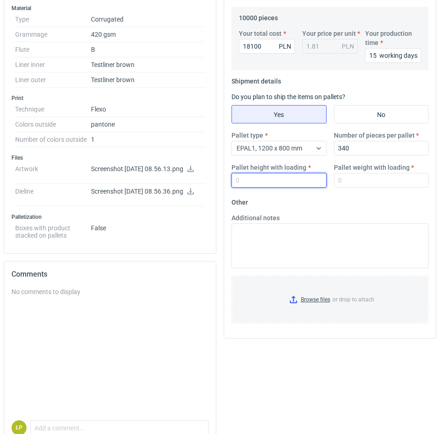
click at [307, 175] on input "Pallet height with loading" at bounding box center [278, 180] width 95 height 15
type input "1800"
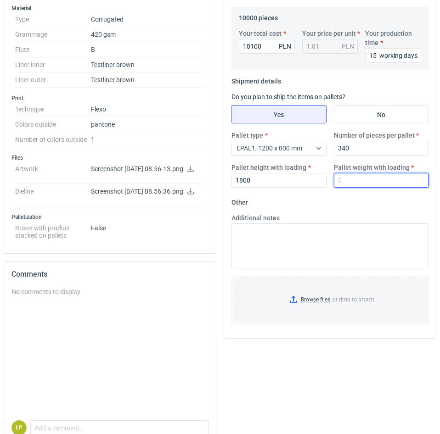
click at [354, 174] on input "Pallet weight with loading" at bounding box center [381, 180] width 95 height 15
click at [387, 186] on input "Pallet weight with loading" at bounding box center [381, 180] width 95 height 15
type input "150"
click at [387, 206] on fieldset "Other Additional notes Browse files or drop to attach" at bounding box center [329, 263] width 197 height 136
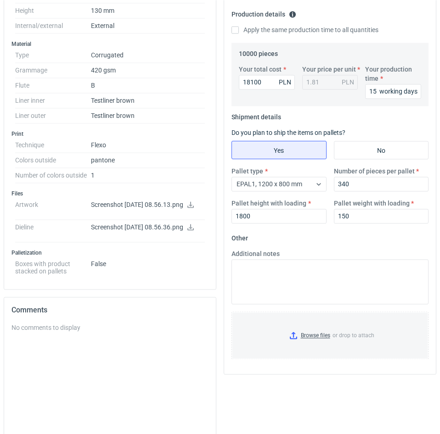
scroll to position [0, 0]
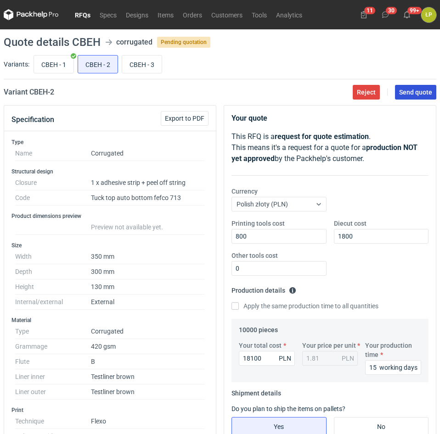
click at [408, 98] on button "Send quote" at bounding box center [415, 92] width 41 height 15
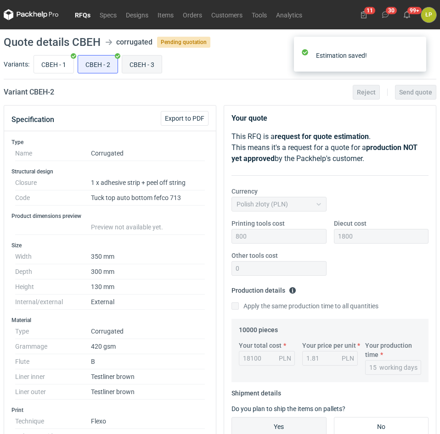
click at [149, 68] on input "CBEH - 3" at bounding box center [141, 64] width 39 height 17
radio input "true"
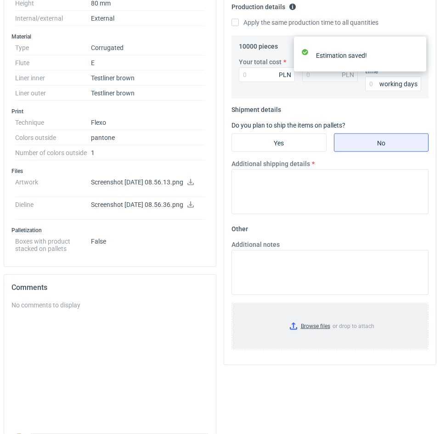
scroll to position [312, 0]
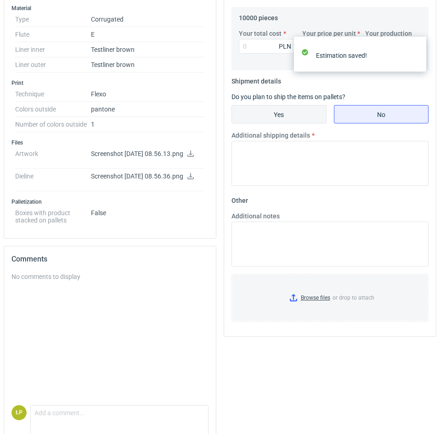
drag, startPoint x: 300, startPoint y: 127, endPoint x: 301, endPoint y: 122, distance: 5.1
click at [300, 126] on fieldset "Shipment details Do you plan to ship the items on pallets? Yes No Additional sh…" at bounding box center [329, 133] width 197 height 119
click at [301, 122] on input "Yes" at bounding box center [279, 114] width 94 height 17
radio input "true"
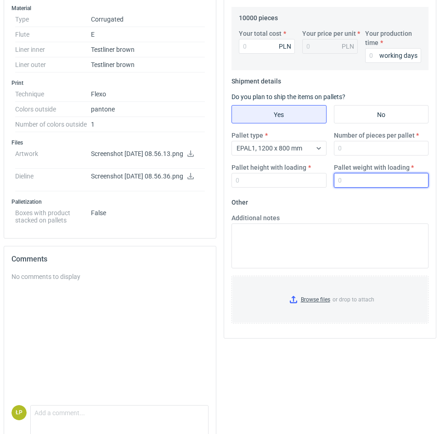
click at [363, 178] on input "Pallet weight with loading" at bounding box center [381, 180] width 95 height 15
type input "130"
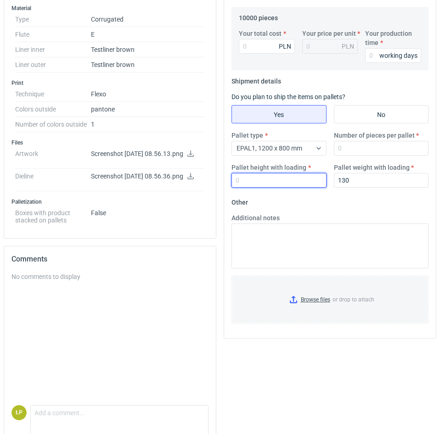
click at [306, 182] on input "Pallet height with loading" at bounding box center [278, 180] width 95 height 15
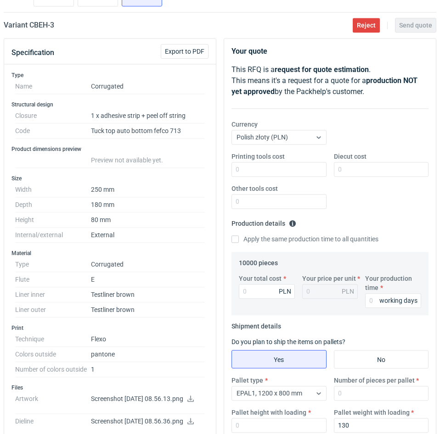
scroll to position [0, 0]
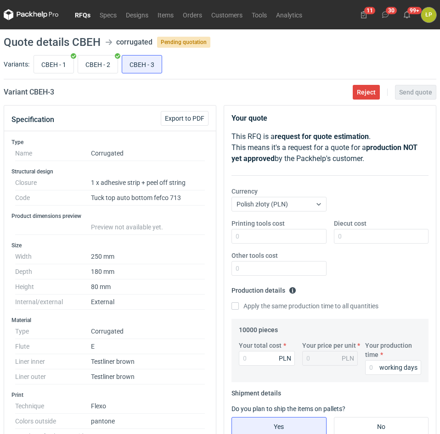
click at [254, 245] on div "Printing tools cost Diecut cost Other tools cost" at bounding box center [330, 251] width 204 height 64
click at [256, 236] on input "Printing tools cost" at bounding box center [278, 236] width 95 height 15
click at [257, 239] on input "Printing tools cost" at bounding box center [278, 236] width 95 height 15
type input "900"
click at [360, 238] on input "Diecut cost" at bounding box center [381, 236] width 95 height 15
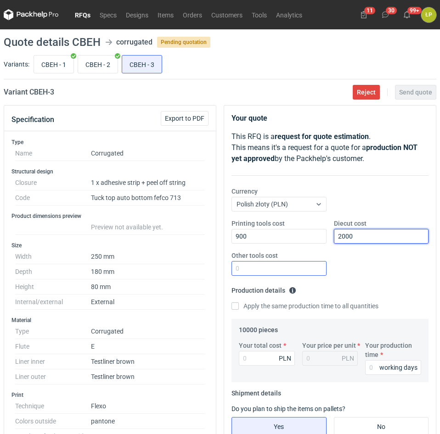
type input "2000"
click at [291, 263] on input "Other tools cost" at bounding box center [278, 268] width 95 height 15
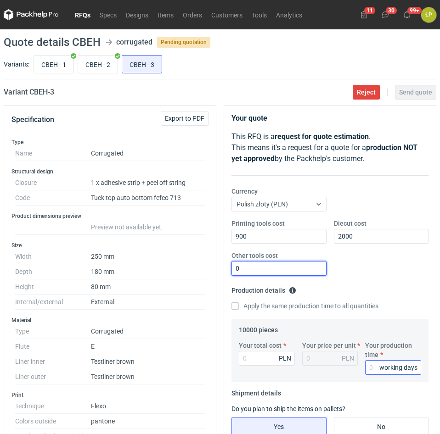
type input "0"
click at [377, 364] on input "Your production time" at bounding box center [393, 367] width 56 height 15
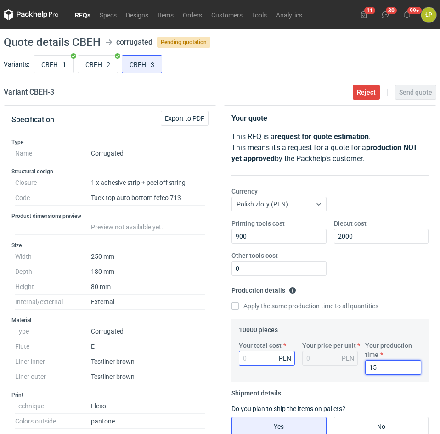
type input "15"
click at [257, 360] on input "Your total cost" at bounding box center [267, 358] width 56 height 15
type input "8700"
type input "0.87"
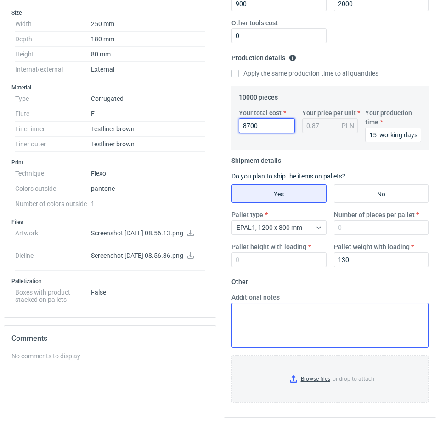
scroll to position [234, 0]
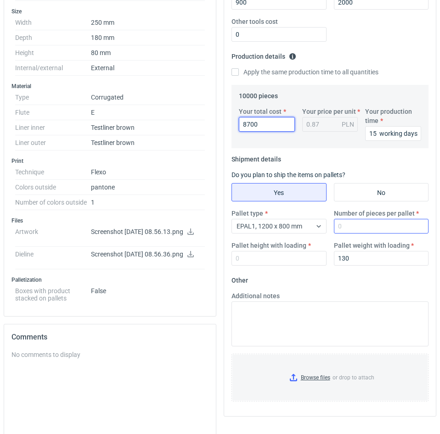
type input "8700"
click at [336, 225] on input "Number of pieces per pallet" at bounding box center [381, 226] width 95 height 15
click at [347, 228] on input "Number of pieces per pallet" at bounding box center [381, 226] width 95 height 15
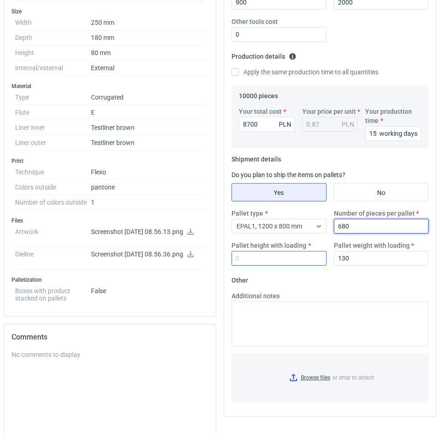
type input "680"
click at [294, 260] on input "Pallet height with loading" at bounding box center [278, 258] width 95 height 15
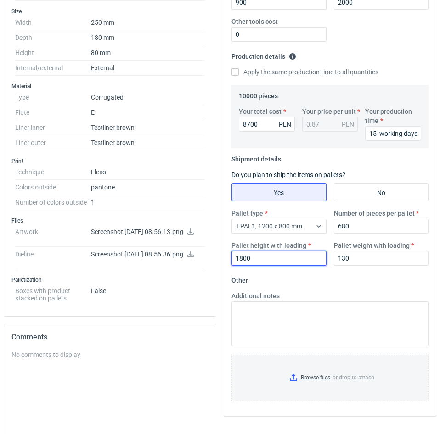
type input "1800"
click at [326, 285] on fieldset "Other Additional notes Browse files or drop to attach" at bounding box center [329, 341] width 197 height 136
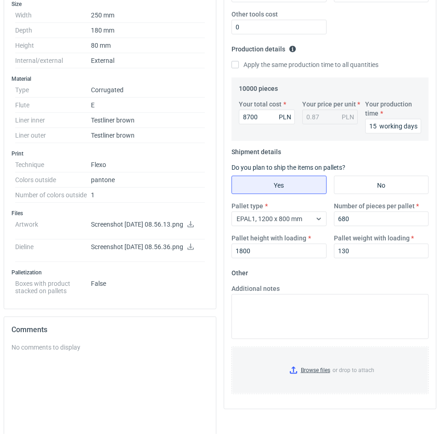
scroll to position [0, 0]
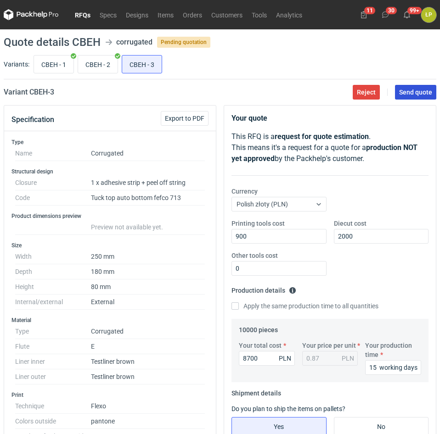
click at [403, 98] on button "Send quote" at bounding box center [415, 92] width 41 height 15
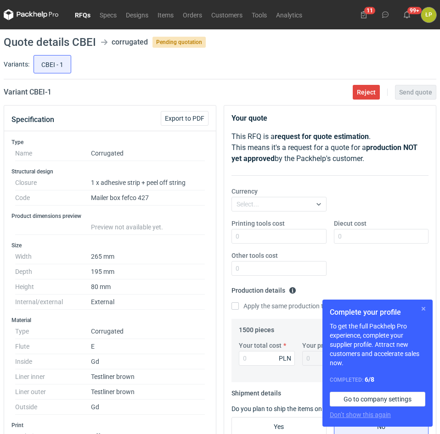
click at [419, 309] on button "button" at bounding box center [423, 308] width 11 height 11
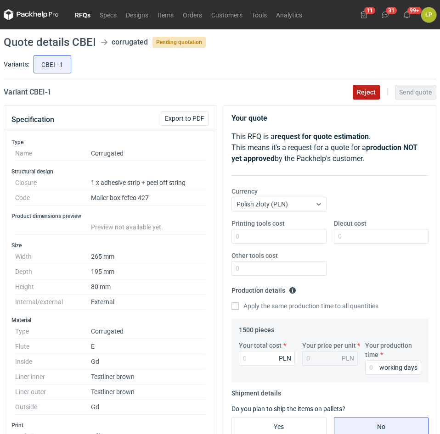
click at [367, 96] on button "Reject" at bounding box center [365, 92] width 27 height 15
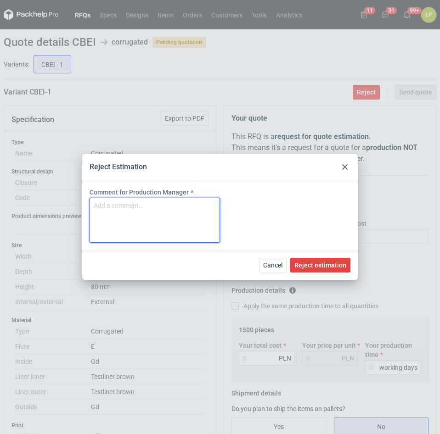
click at [194, 215] on textarea "Comment for Production Manager" at bounding box center [154, 220] width 130 height 45
type textarea "2 tydzień września"
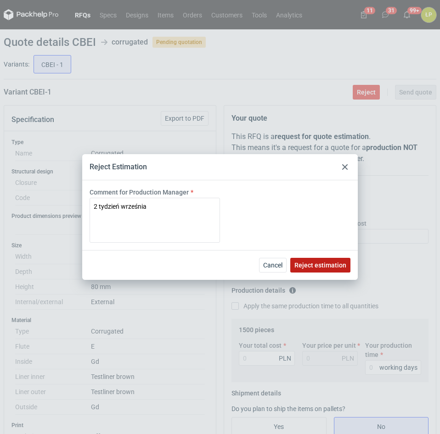
click at [307, 264] on span "Reject estimation" at bounding box center [320, 265] width 52 height 6
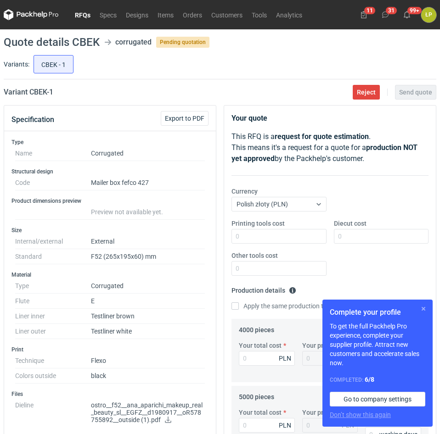
click at [424, 308] on button "button" at bounding box center [423, 308] width 11 height 11
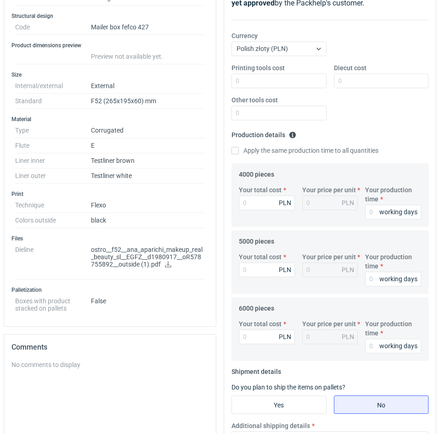
scroll to position [156, 0]
click at [165, 264] on icon at bounding box center [168, 264] width 6 height 6
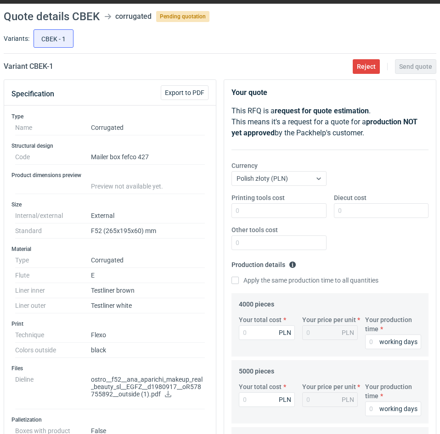
scroll to position [0, 0]
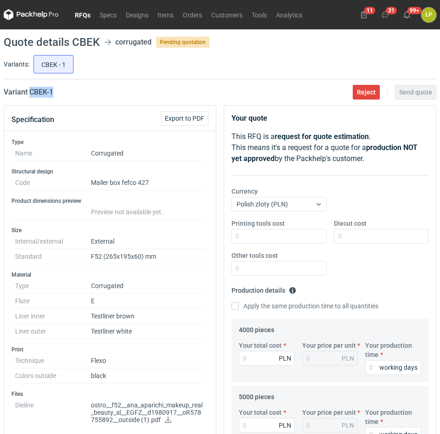
drag, startPoint x: 70, startPoint y: 95, endPoint x: 31, endPoint y: 98, distance: 39.1
click at [31, 98] on main "Quote details CBEK corrugated Pending quotation Variants: CBEK - 1 Variant CBEK…" at bounding box center [220, 409] width 440 height 761
copy h2 "CBEK - 1"
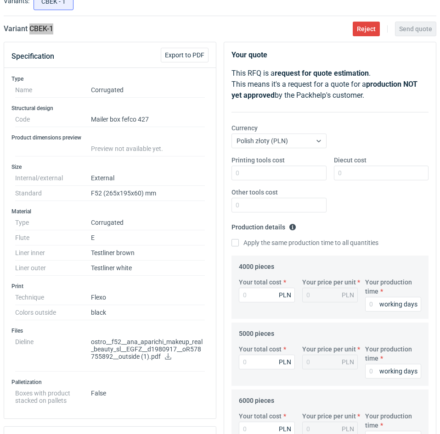
scroll to position [156, 0]
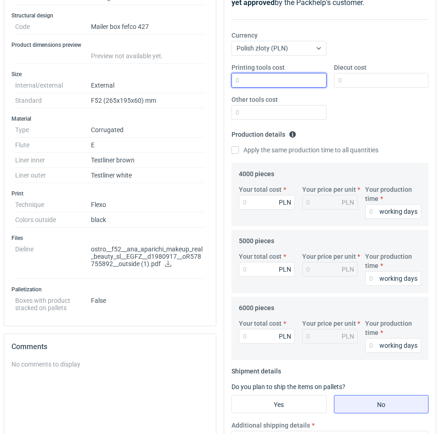
click at [267, 84] on input "Printing tools cost" at bounding box center [278, 80] width 95 height 15
type input "900"
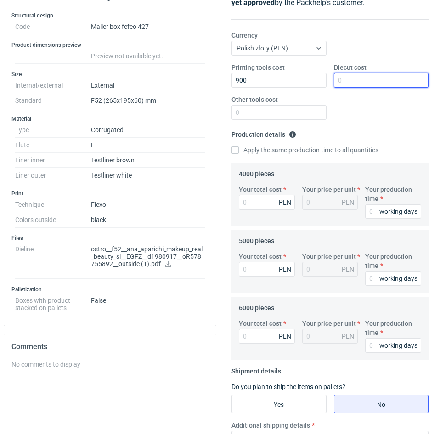
click at [354, 82] on input "Diecut cost" at bounding box center [381, 80] width 95 height 15
type input "3200"
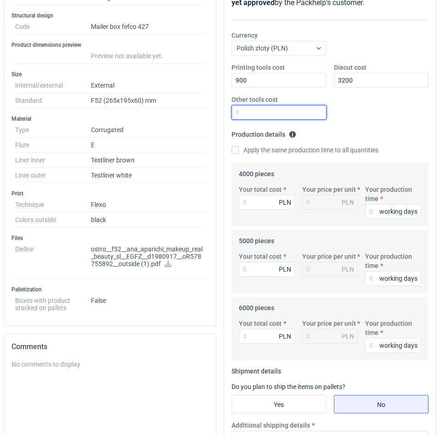
click at [294, 115] on input "Other tools cost" at bounding box center [278, 112] width 95 height 15
type input "0"
click at [375, 213] on input "Your production time" at bounding box center [393, 211] width 56 height 15
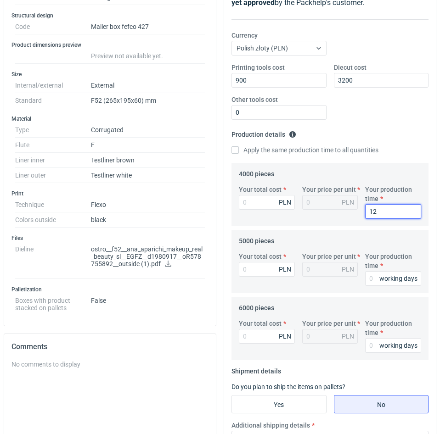
type input "12"
click at [278, 153] on label "Apply the same production time to all quantities" at bounding box center [304, 149] width 147 height 9
click at [239, 153] on input "Apply the same production time to all quantities" at bounding box center [234, 149] width 7 height 7
checkbox input "true"
type input "12"
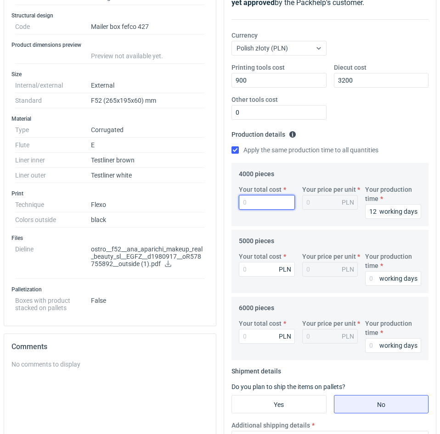
type input "12"
click at [269, 205] on input "Your total cost" at bounding box center [267, 202] width 56 height 15
type input "2120"
type input "0.53"
type input "2120"
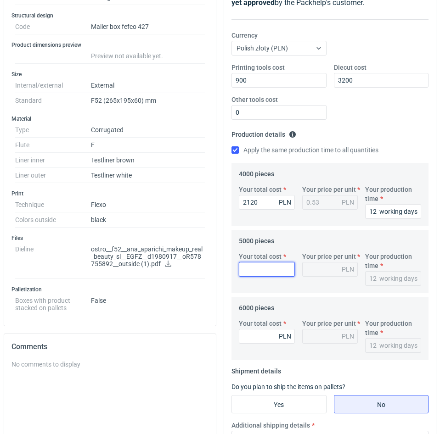
click at [251, 272] on input "Your total cost" at bounding box center [267, 269] width 56 height 15
type input "2450"
type input "0.49"
type input "2450"
click at [263, 343] on input "Your total cost" at bounding box center [267, 336] width 56 height 15
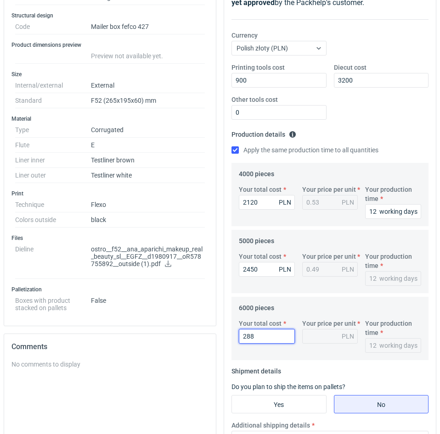
type input "2880"
type input "0.48"
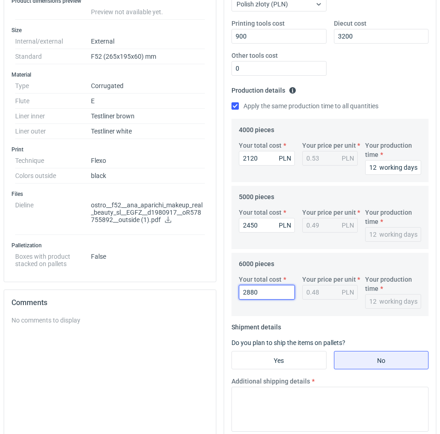
scroll to position [234, 0]
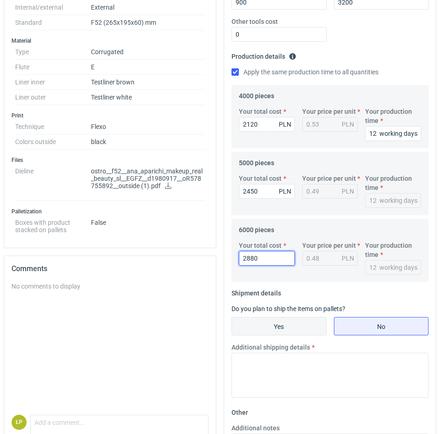
type input "2880"
click at [282, 335] on label "Yes" at bounding box center [278, 326] width 95 height 18
click at [282, 335] on input "Yes" at bounding box center [279, 326] width 94 height 17
radio input "true"
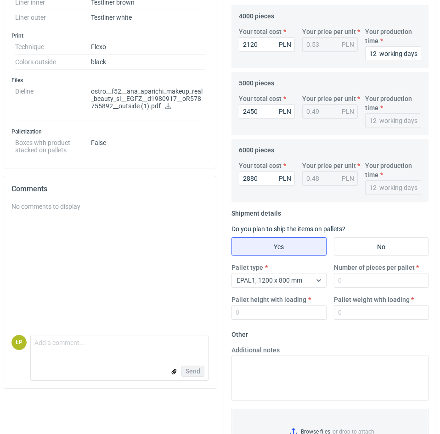
scroll to position [358, 0]
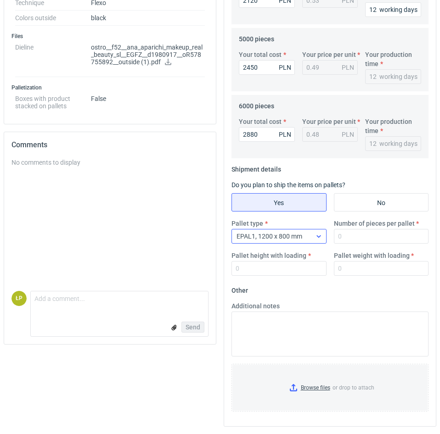
click at [278, 236] on span "EPAL1, 1200 x 800 mm" at bounding box center [269, 236] width 66 height 7
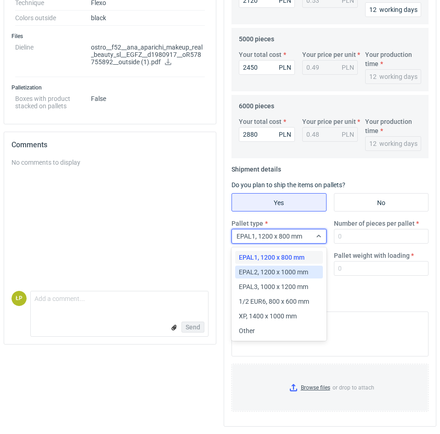
click at [280, 269] on span "EPAL2, 1200 x 1000 mm" at bounding box center [273, 272] width 69 height 9
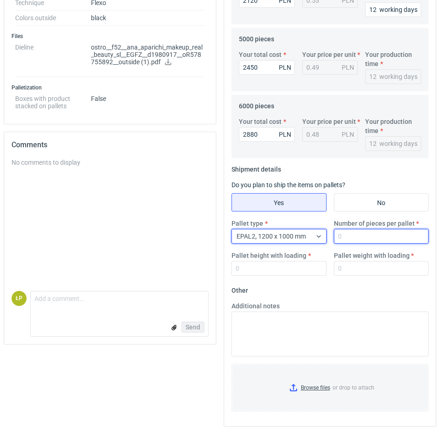
click at [351, 238] on input "Number of pieces per pallet" at bounding box center [381, 236] width 95 height 15
type input "4000"
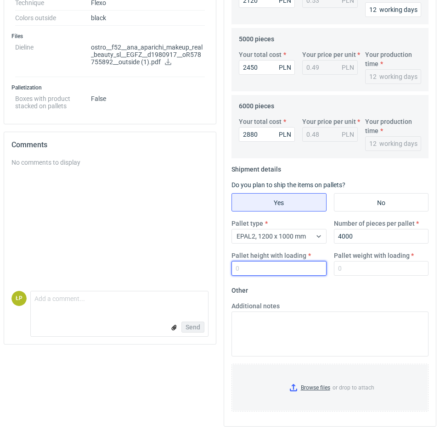
click at [307, 272] on input "Pallet height with loading" at bounding box center [278, 268] width 95 height 15
type input "1800"
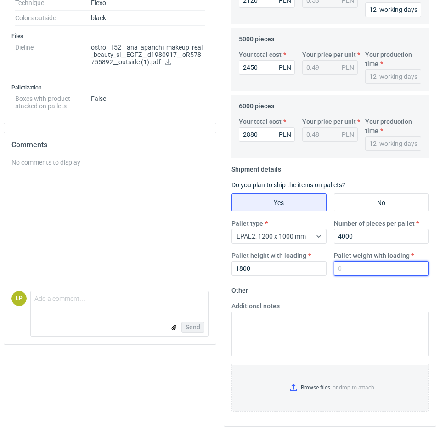
click at [354, 271] on input "Pallet weight with loading" at bounding box center [381, 268] width 95 height 15
click at [374, 268] on input "Pallet weight with loading" at bounding box center [381, 268] width 95 height 15
type input "450"
click at [367, 284] on form "Other Additional notes Browse files or drop to attach" at bounding box center [329, 351] width 197 height 136
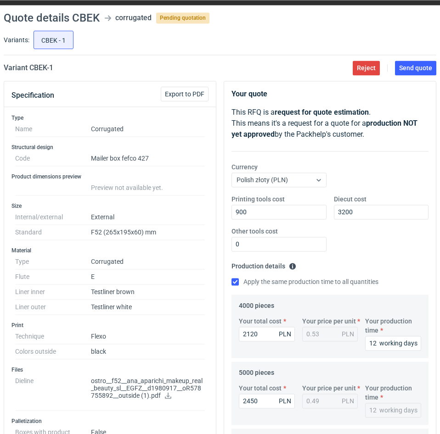
scroll to position [0, 0]
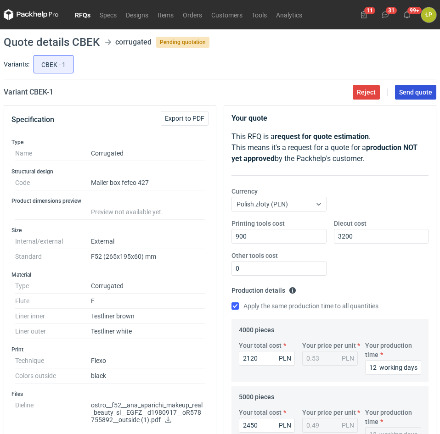
click at [411, 85] on button "Send quote" at bounding box center [415, 92] width 41 height 15
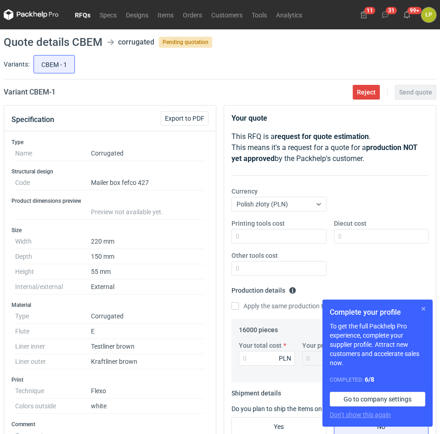
click at [422, 308] on button "button" at bounding box center [423, 308] width 11 height 11
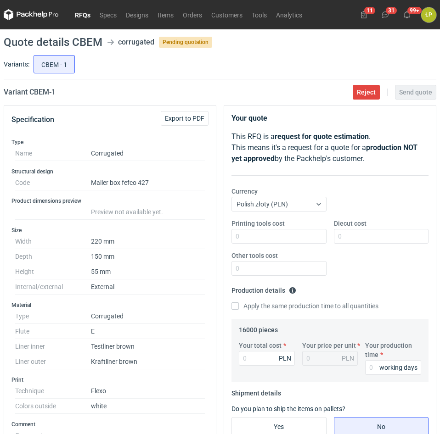
scroll to position [234, 0]
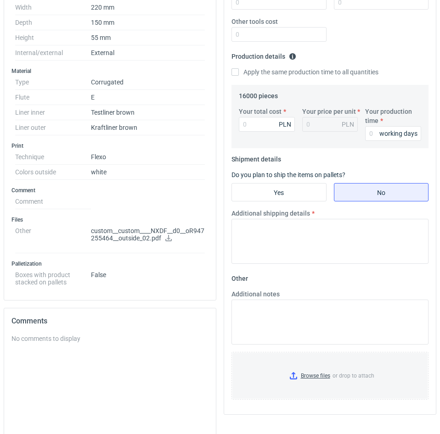
click at [166, 238] on p "custom__custom____NXDF__d0__oR947255464__outside_02.pdf" at bounding box center [148, 235] width 114 height 16
click at [172, 240] on icon at bounding box center [168, 238] width 7 height 6
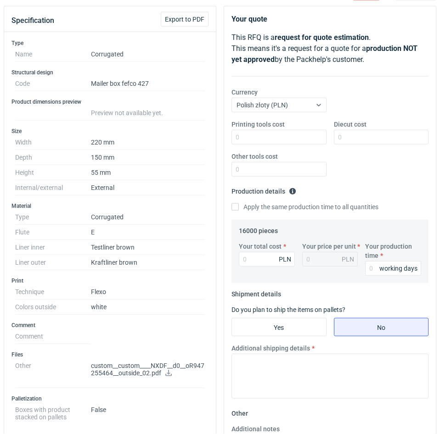
scroll to position [78, 0]
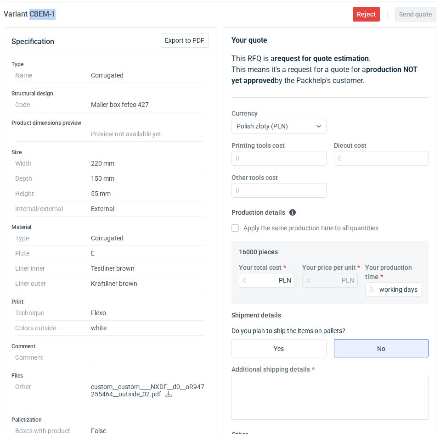
drag, startPoint x: 74, startPoint y: 17, endPoint x: 31, endPoint y: 17, distance: 42.7
click at [31, 17] on div "Variant CBEM - 1 Reject Send quote" at bounding box center [220, 14] width 432 height 11
copy h2 "CBEM - 1"
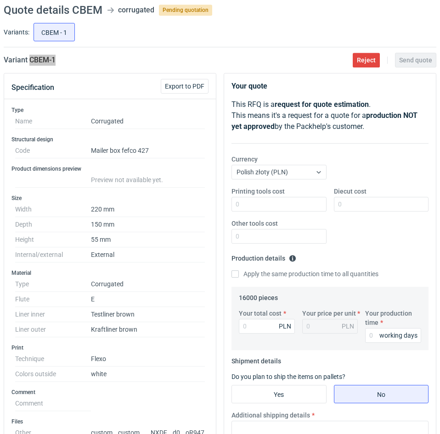
scroll to position [0, 0]
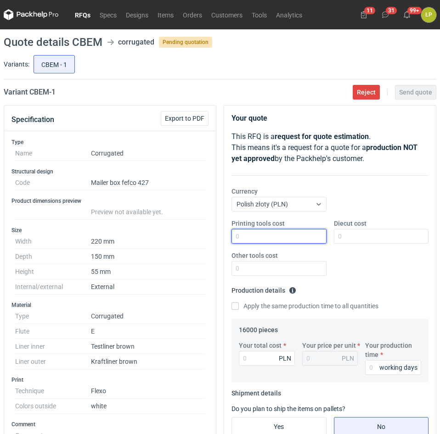
click at [302, 235] on input "Printing tools cost" at bounding box center [278, 236] width 95 height 15
type input "1500"
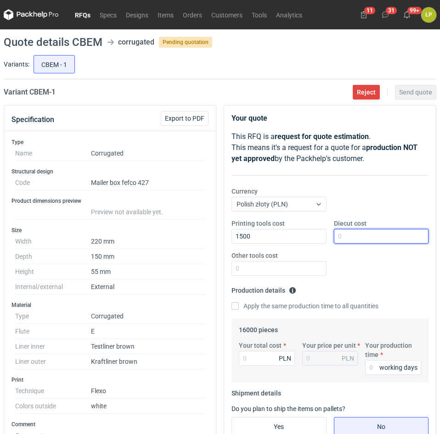
click at [362, 235] on input "Diecut cost" at bounding box center [381, 236] width 95 height 15
type input "2700"
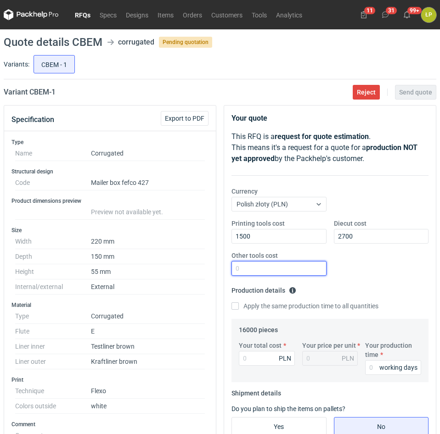
click at [292, 272] on input "Other tools cost" at bounding box center [278, 268] width 95 height 15
type input "0"
click at [365, 366] on div "Your production time working days" at bounding box center [392, 358] width 63 height 34
click at [371, 366] on input "Your production time" at bounding box center [393, 367] width 56 height 15
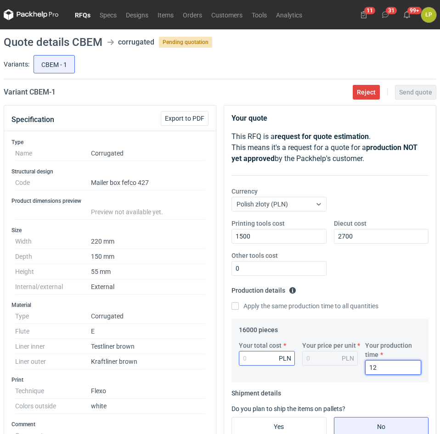
type input "12"
click at [269, 358] on input "Your total cost" at bounding box center [267, 358] width 56 height 15
type input "6400"
type input "0.4"
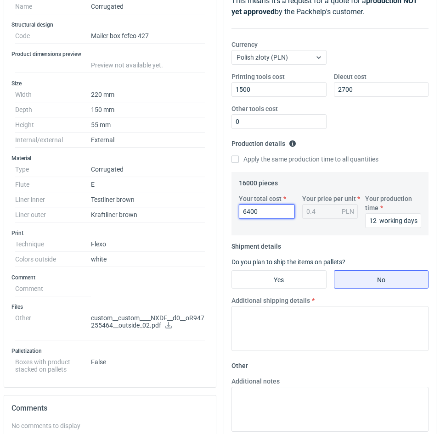
scroll to position [234, 0]
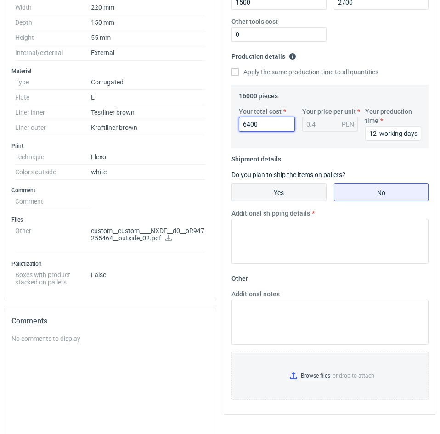
type input "6400"
click at [288, 196] on input "Yes" at bounding box center [279, 192] width 94 height 17
radio input "true"
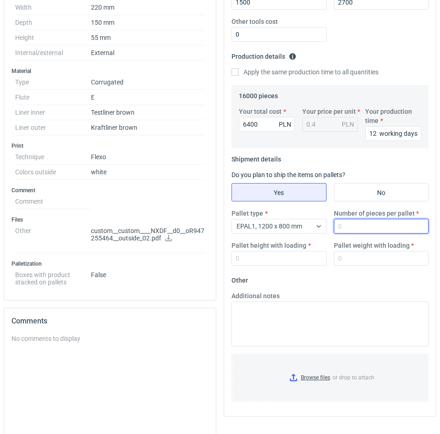
click at [346, 226] on input "Number of pieces per pallet" at bounding box center [381, 226] width 95 height 15
type input "4000"
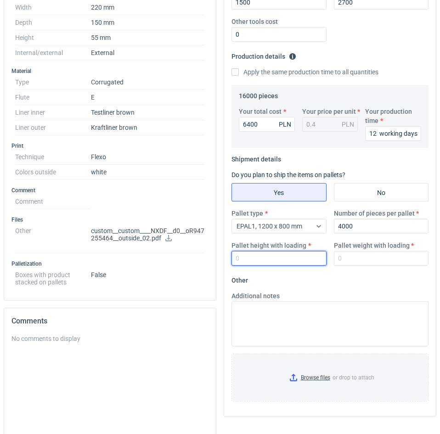
click at [294, 260] on input "Pallet height with loading" at bounding box center [278, 258] width 95 height 15
type input "1800"
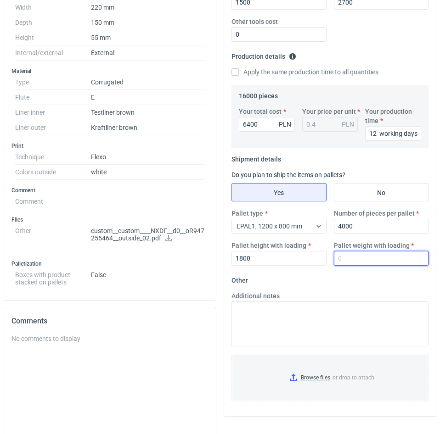
click at [344, 261] on input "Pallet weight with loading" at bounding box center [381, 258] width 95 height 15
click at [385, 257] on input "Pallet weight with loading" at bounding box center [381, 258] width 95 height 15
type input "320"
click at [381, 278] on form "Other Additional notes Browse files or drop to attach" at bounding box center [329, 341] width 197 height 136
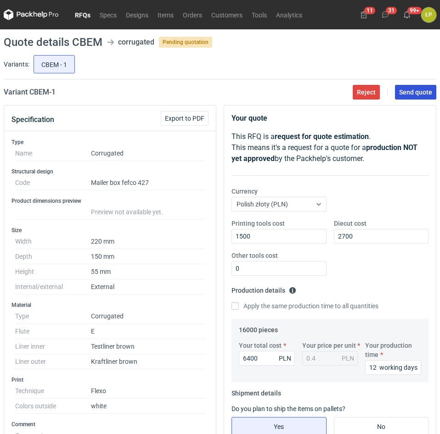
click at [408, 92] on span "Send quote" at bounding box center [415, 92] width 33 height 6
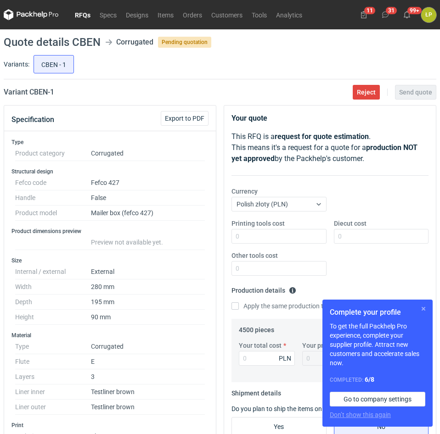
click at [425, 307] on button "button" at bounding box center [423, 308] width 11 height 11
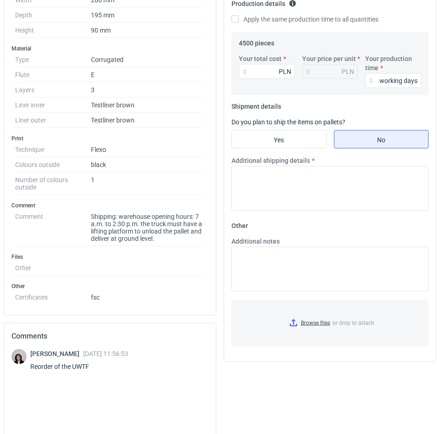
scroll to position [312, 0]
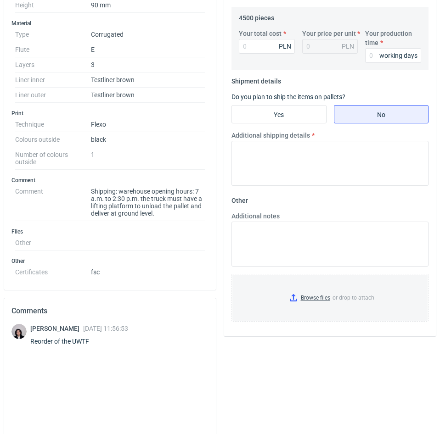
click at [84, 343] on div "Reorder of the UWTF" at bounding box center [79, 341] width 98 height 9
copy div "UWTF"
click at [138, 370] on div "[PERSON_NAME] [DATE] 11:56:53 Reorder of the UWTF" at bounding box center [109, 390] width 197 height 133
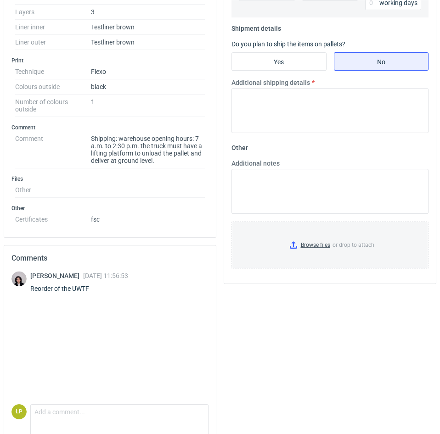
scroll to position [396, 0]
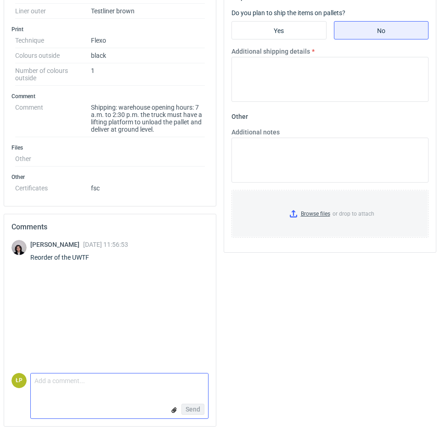
click at [131, 376] on textarea "Comment message" at bounding box center [119, 383] width 177 height 19
type textarea "ostatnio GPJG"
click at [194, 412] on span "Send" at bounding box center [192, 409] width 15 height 6
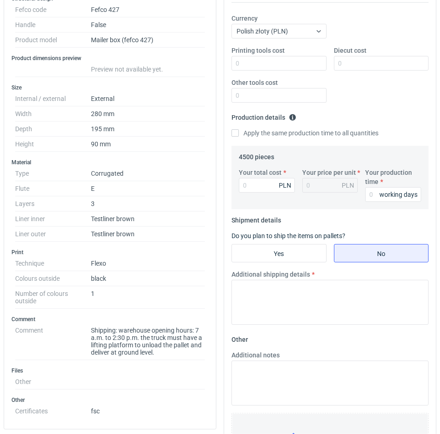
scroll to position [162, 0]
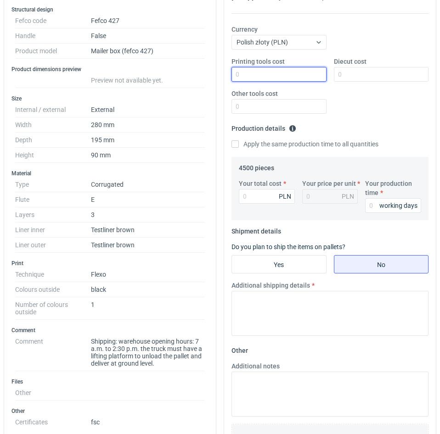
click at [273, 79] on input "Printing tools cost" at bounding box center [278, 74] width 95 height 15
type input "0"
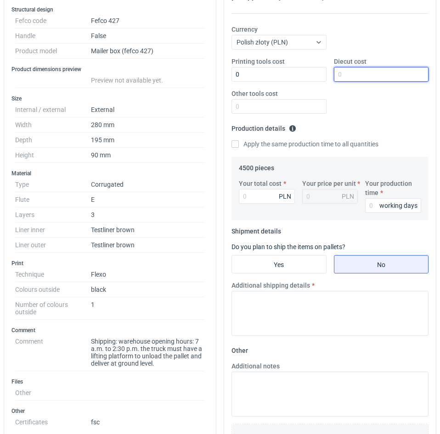
click at [374, 72] on input "Diecut cost" at bounding box center [381, 74] width 95 height 15
type input "0"
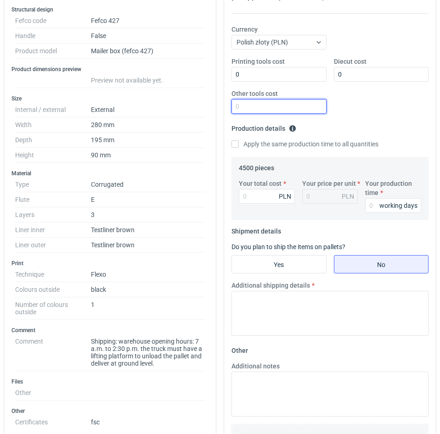
click at [309, 101] on input "Other tools cost" at bounding box center [278, 106] width 95 height 15
type input "0"
click at [370, 205] on input "Your production time" at bounding box center [393, 205] width 56 height 15
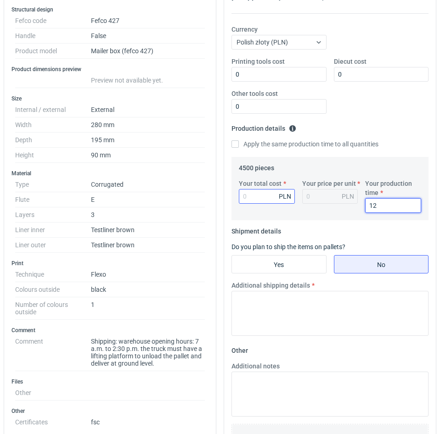
type input "12"
click at [265, 198] on input "Your total cost" at bounding box center [267, 196] width 56 height 15
type input "3555"
type input "0.79"
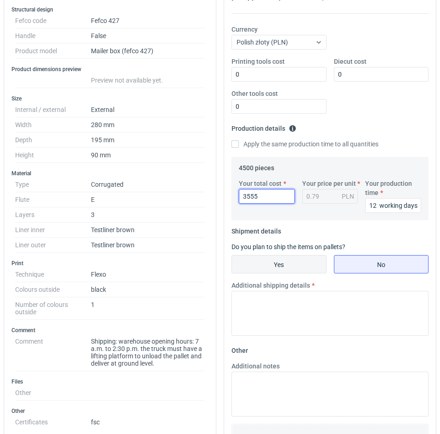
type input "3555"
click at [314, 262] on input "Yes" at bounding box center [279, 264] width 94 height 17
radio input "true"
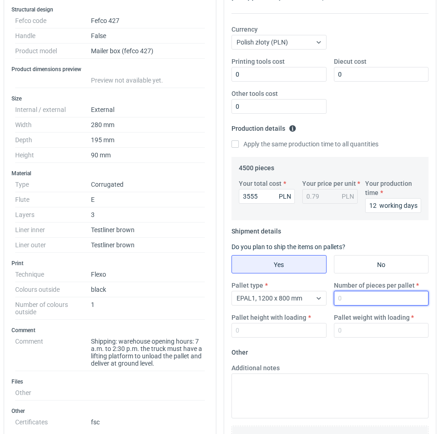
click at [345, 298] on input "Number of pieces per pallet" at bounding box center [381, 298] width 95 height 15
type input "2000"
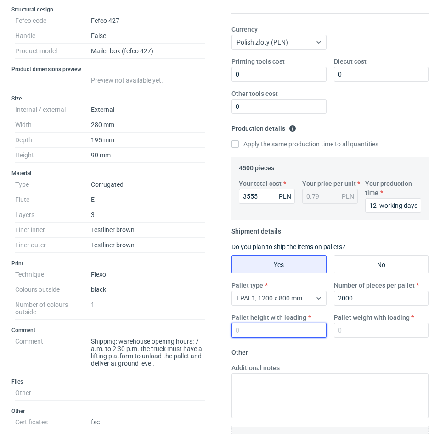
click at [286, 327] on input "Pallet height with loading" at bounding box center [278, 330] width 95 height 15
type input "1800"
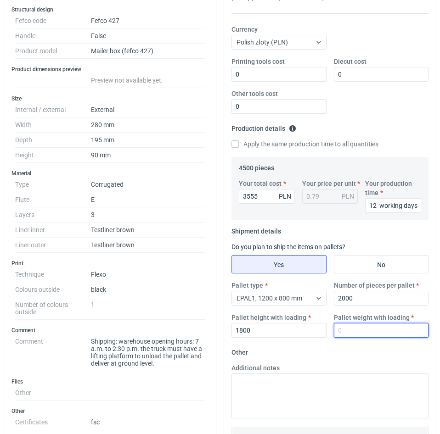
click at [358, 327] on input "Pallet weight with loading" at bounding box center [381, 330] width 95 height 15
click at [399, 325] on input "Pallet weight with loading" at bounding box center [381, 330] width 95 height 15
type input "350"
click at [397, 357] on fieldset "Other Additional notes Browse files or drop to attach" at bounding box center [329, 413] width 197 height 136
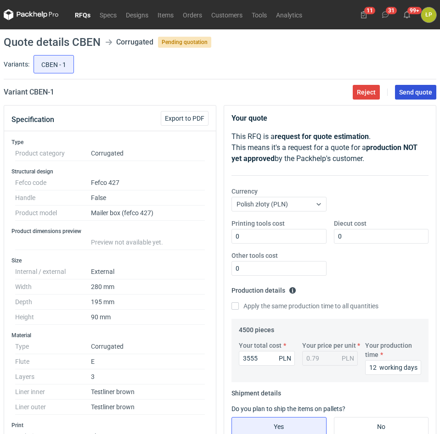
click at [422, 99] on button "Send quote" at bounding box center [415, 92] width 41 height 15
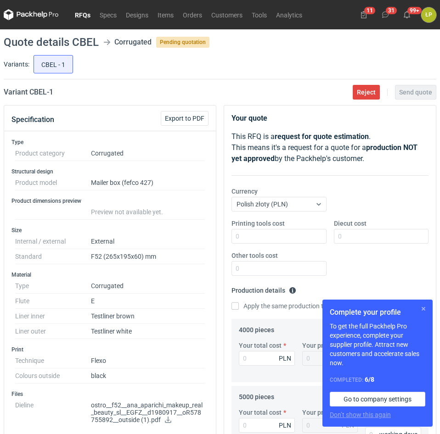
click at [421, 308] on button "button" at bounding box center [423, 308] width 11 height 11
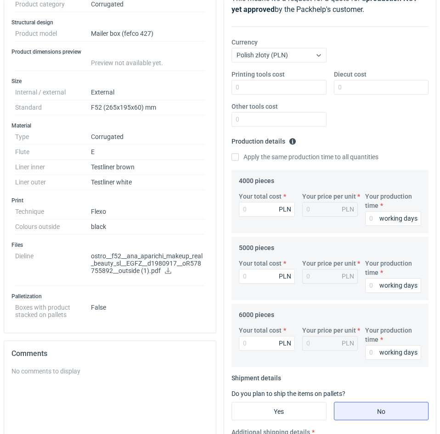
scroll to position [156, 0]
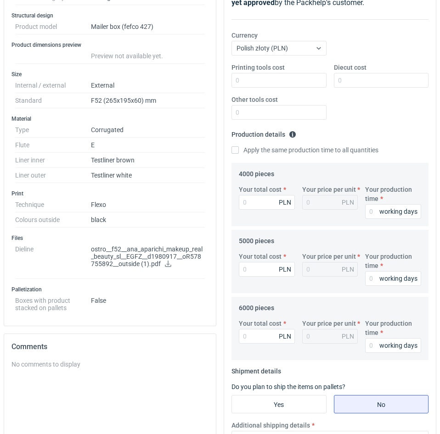
click at [165, 266] on icon at bounding box center [168, 264] width 6 height 6
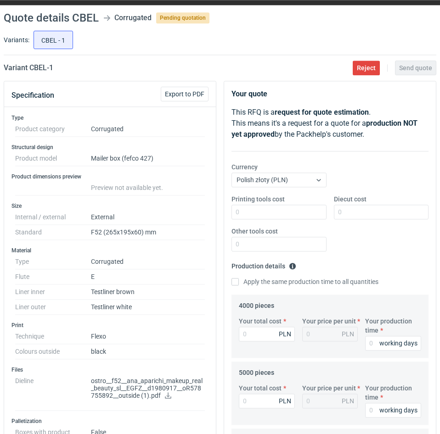
scroll to position [0, 0]
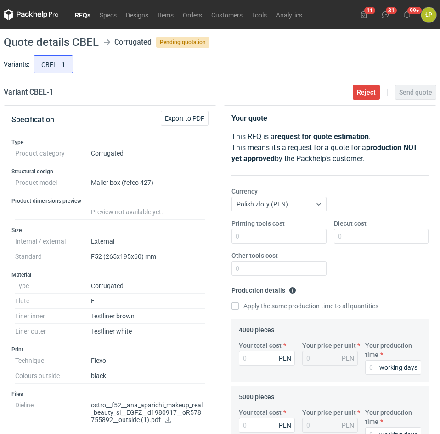
click at [88, 14] on link "RFQs" at bounding box center [82, 14] width 25 height 11
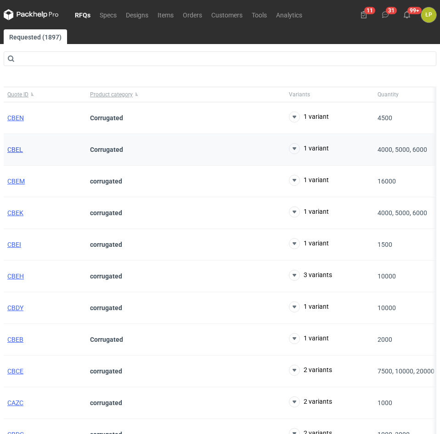
click at [9, 151] on span "CBEL" at bounding box center [15, 149] width 16 height 7
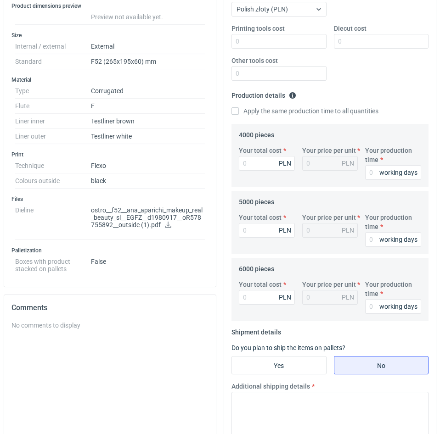
scroll to position [156, 0]
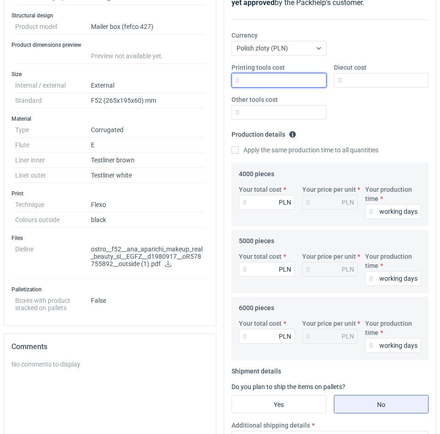
click at [268, 79] on input "Printing tools cost" at bounding box center [278, 80] width 95 height 15
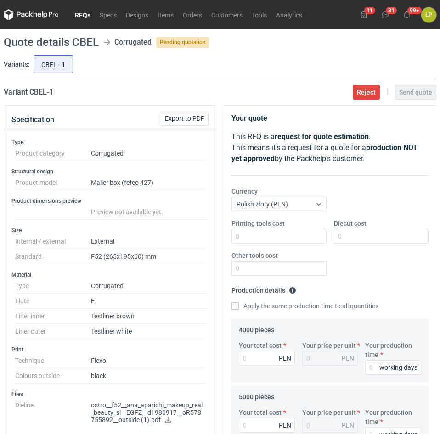
scroll to position [312, 0]
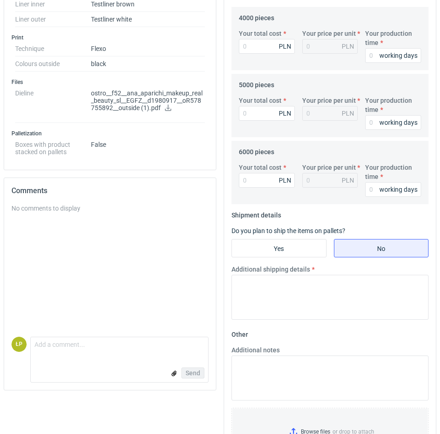
click at [123, 330] on div "No comments to display" at bounding box center [109, 270] width 197 height 133
click at [122, 339] on textarea "Comment message" at bounding box center [119, 346] width 177 height 19
type textarea "T"
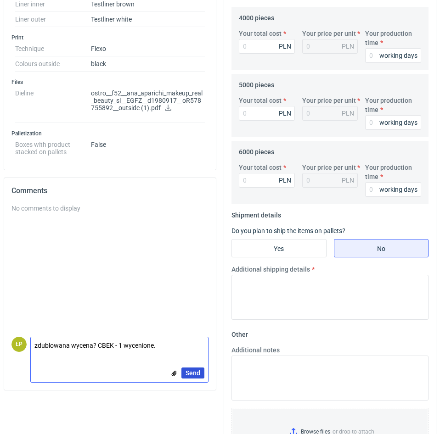
type textarea "zdublowana wycena? CBEK - 1 wycenione."
click at [193, 370] on span "Send" at bounding box center [192, 373] width 15 height 6
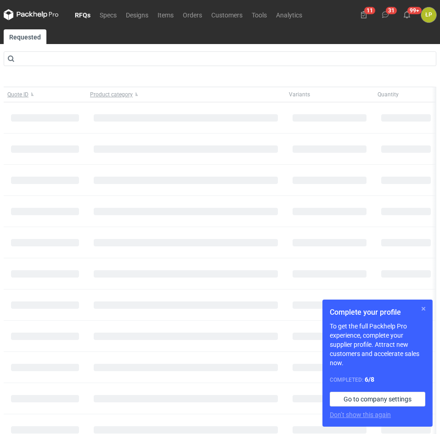
click at [423, 309] on button "button" at bounding box center [423, 308] width 11 height 11
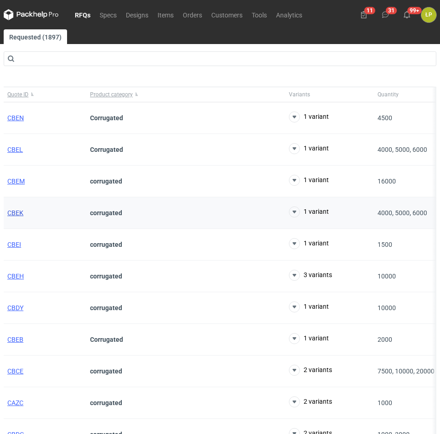
click at [19, 213] on span "CBEK" at bounding box center [15, 212] width 16 height 7
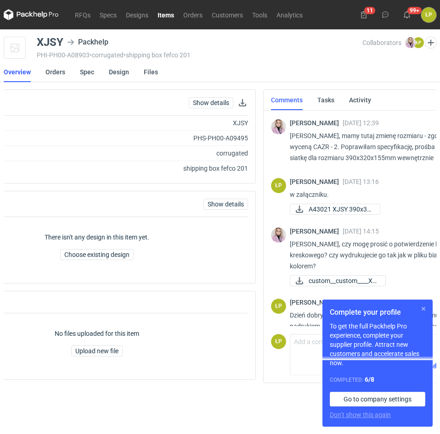
scroll to position [0, 99]
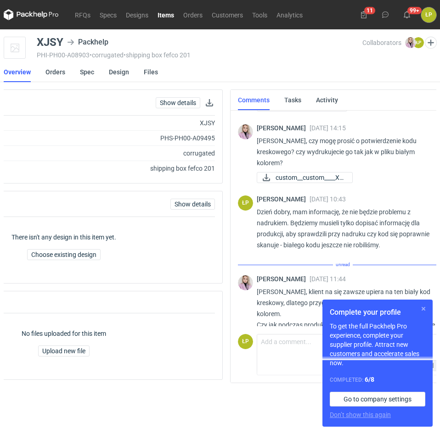
click at [424, 308] on button "button" at bounding box center [423, 308] width 11 height 11
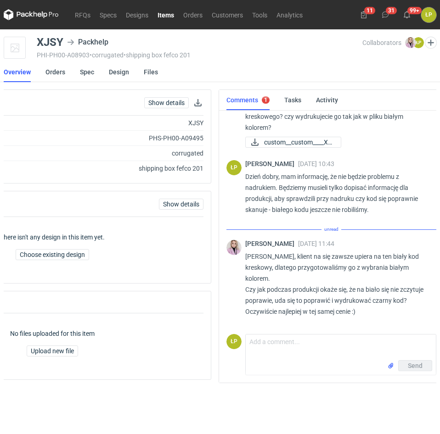
scroll to position [335, 0]
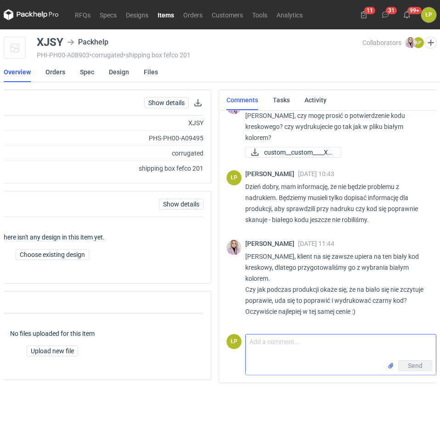
click at [352, 343] on textarea "Comment message" at bounding box center [341, 348] width 190 height 26
click at [362, 342] on textarea "Comment message" at bounding box center [341, 348] width 190 height 26
click at [358, 341] on textarea "Comment message" at bounding box center [341, 348] width 190 height 26
click at [283, 342] on textarea "dobrze, sprobujemy." at bounding box center [341, 348] width 190 height 26
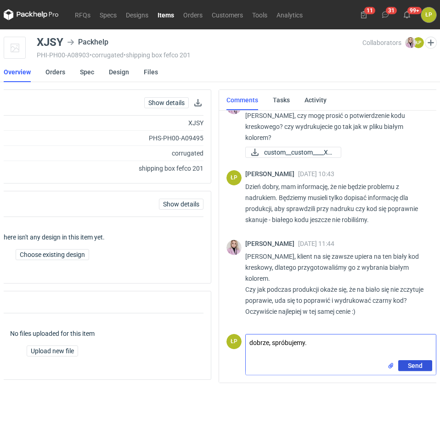
type textarea "dobrze, spróbujemy."
click at [408, 366] on span "Send" at bounding box center [415, 366] width 15 height 6
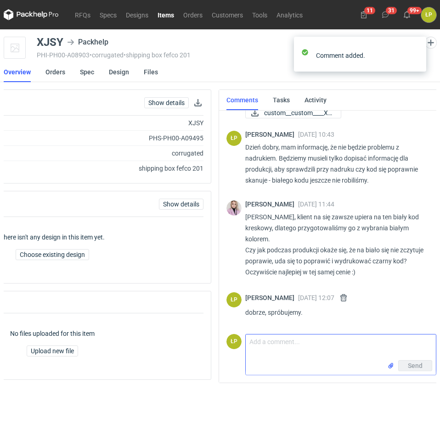
scroll to position [375, 0]
